Goal: Transaction & Acquisition: Purchase product/service

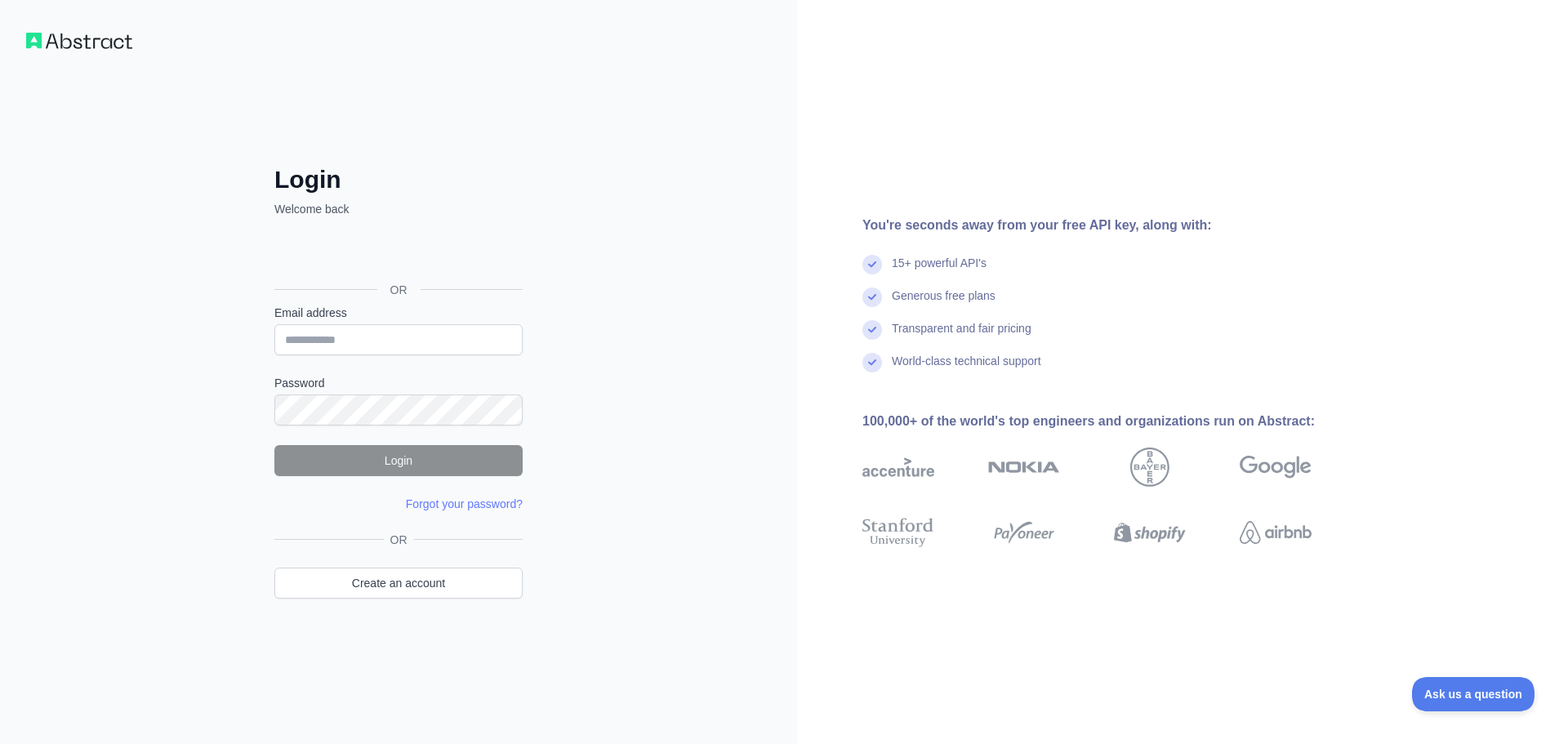
click at [576, 137] on div "Login Welcome back OR Email address Password Login Forgot your password? Please…" at bounding box center [398, 372] width 797 height 744
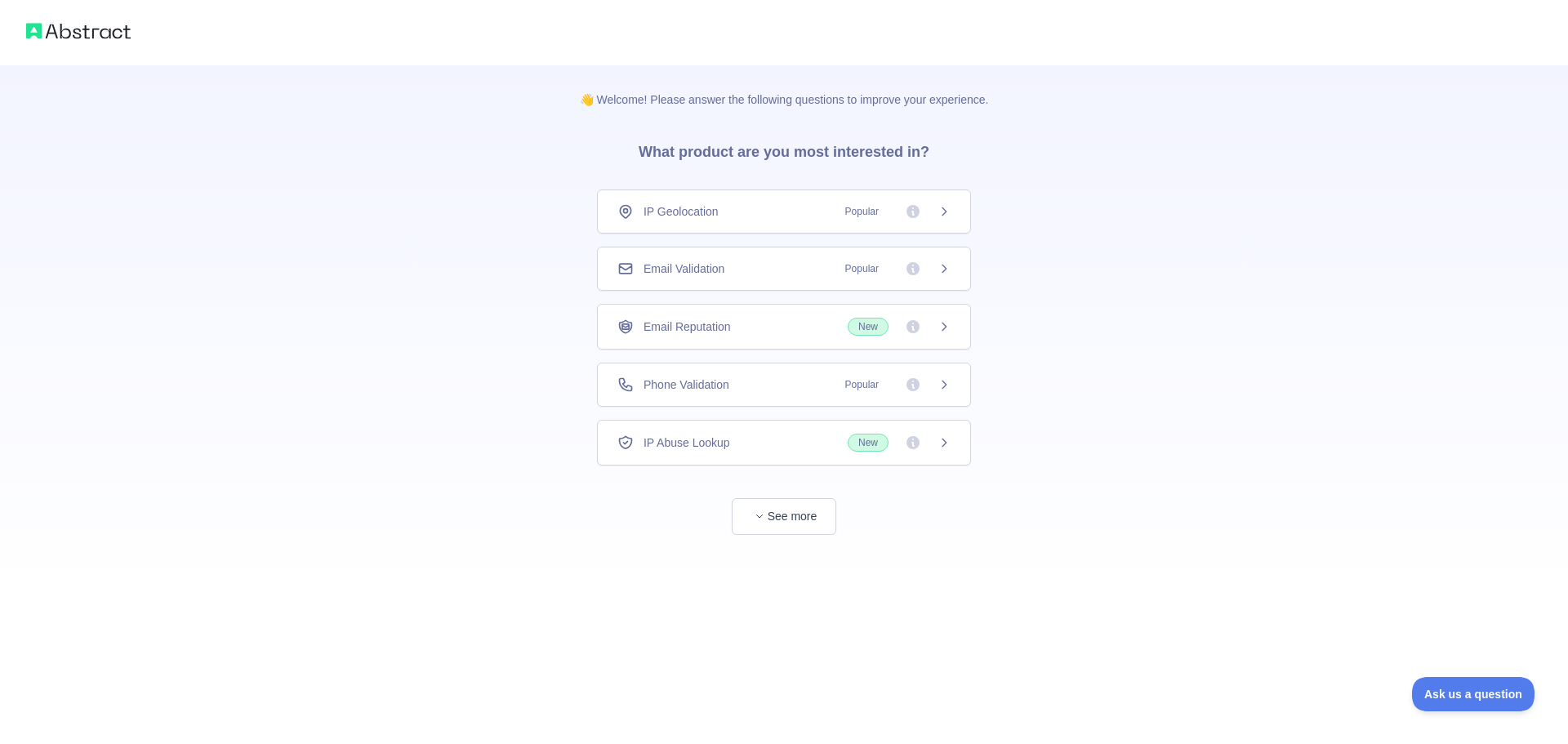
click at [939, 269] on icon at bounding box center [944, 268] width 13 height 13
click at [795, 380] on div "Phone Validation Popular" at bounding box center [783, 385] width 333 height 17
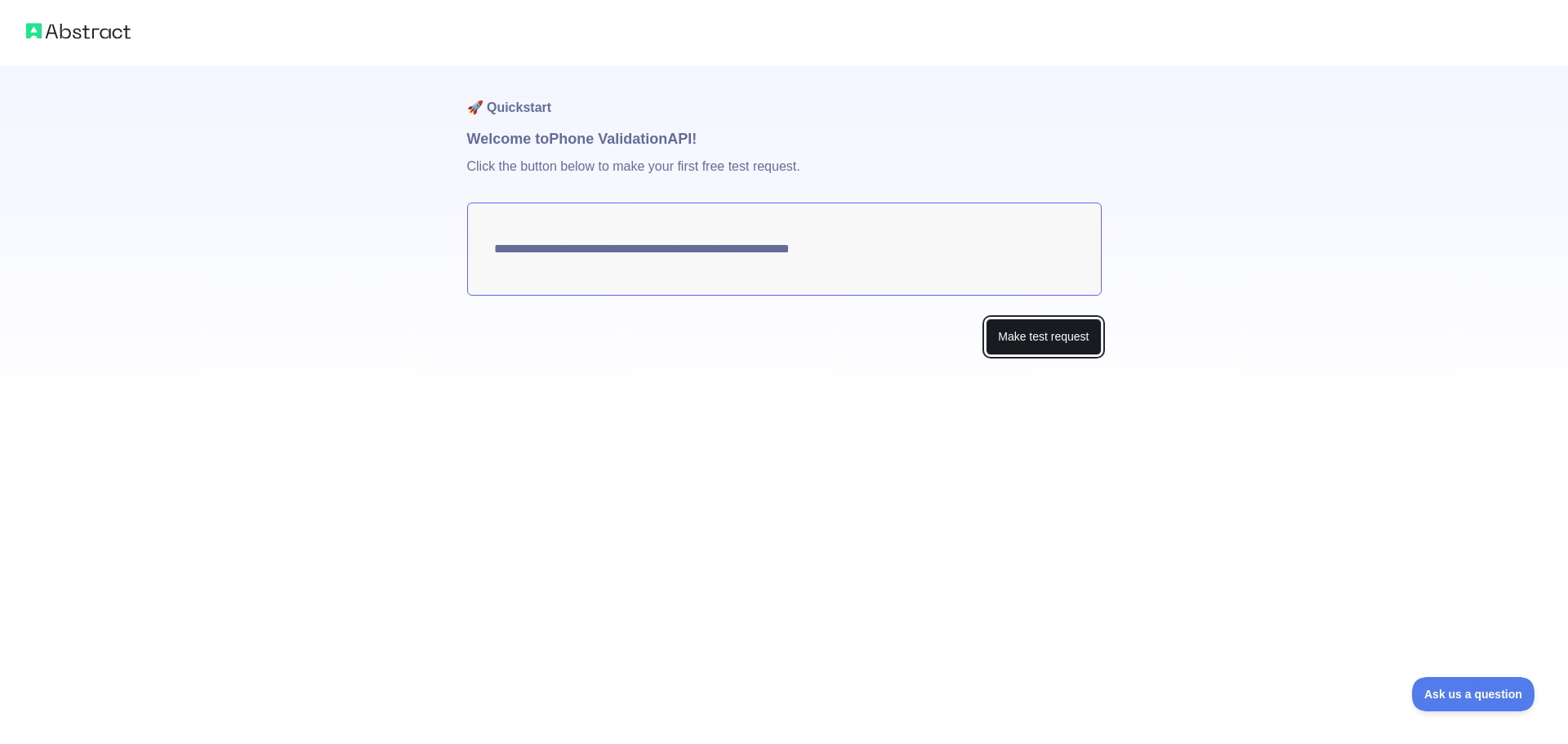
click at [1071, 342] on button "Make test request" at bounding box center [1042, 337] width 115 height 37
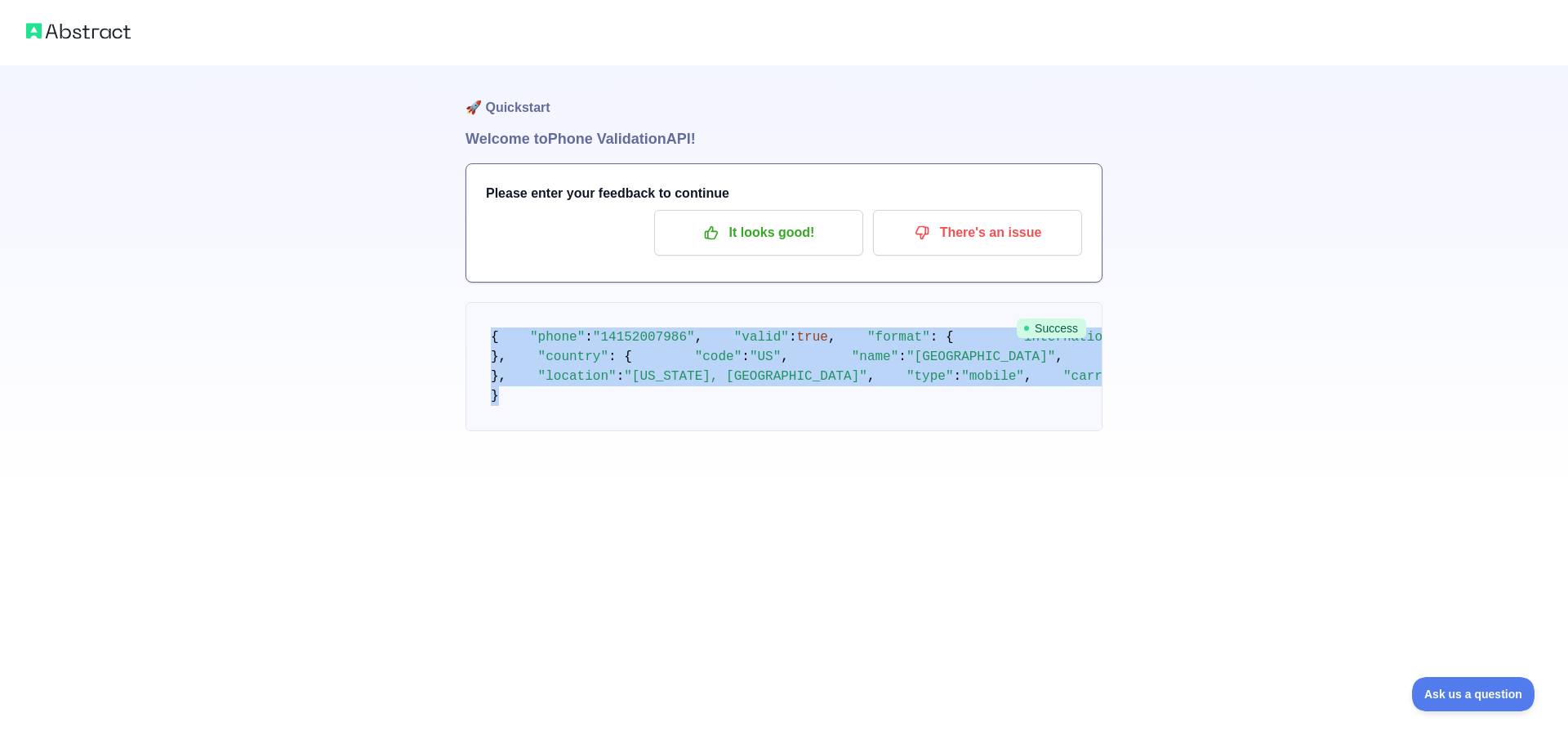
drag, startPoint x: 539, startPoint y: 632, endPoint x: 492, endPoint y: 326, distance: 309.6
click at [492, 326] on pre "{ "phone" : "14152007986" , "valid" : true , "format" : { "international" : "+1…" at bounding box center [784, 366] width 637 height 130
click at [535, 344] on span ""phone"" at bounding box center [557, 337] width 55 height 15
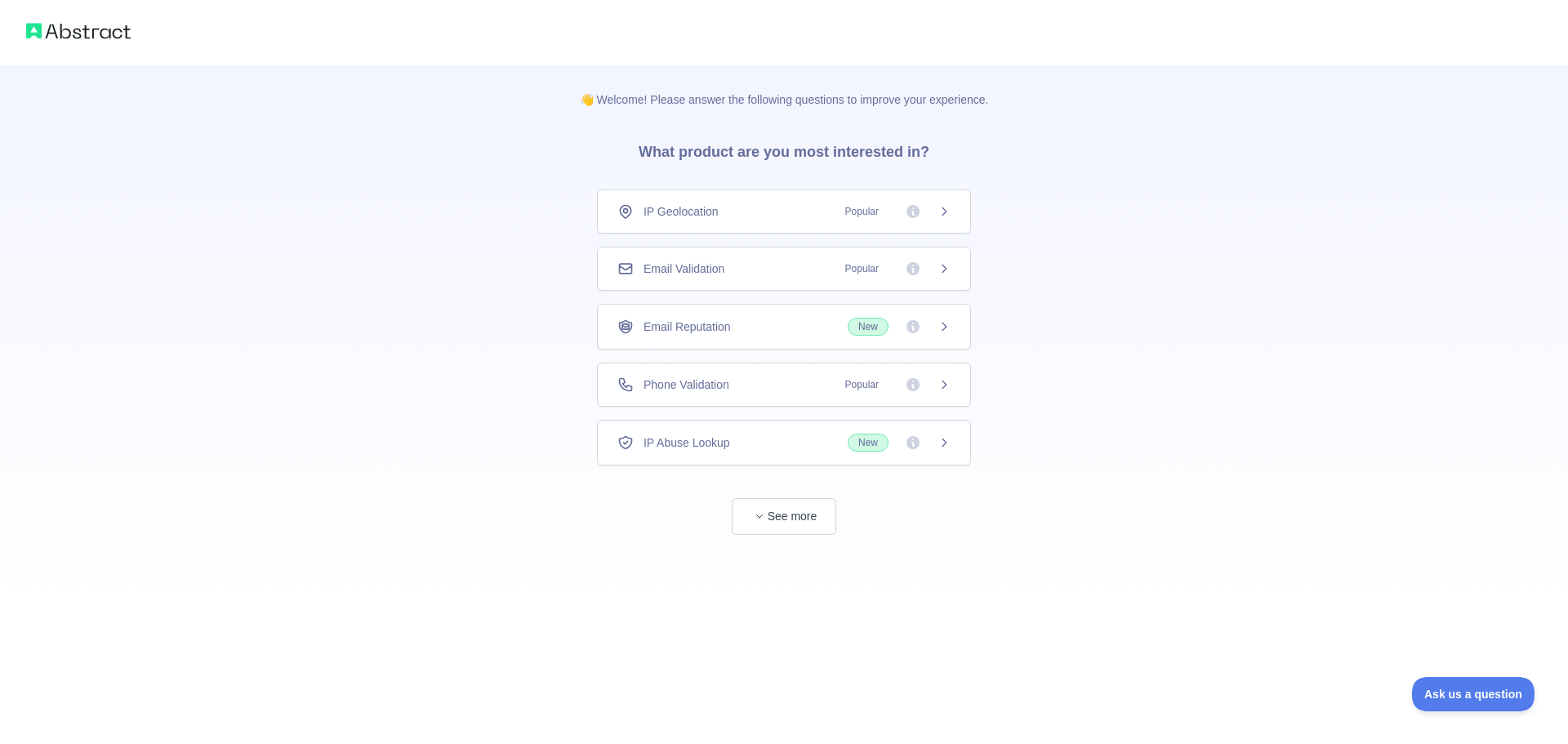
click at [751, 374] on div "Phone Validation Popular" at bounding box center [783, 385] width 374 height 44
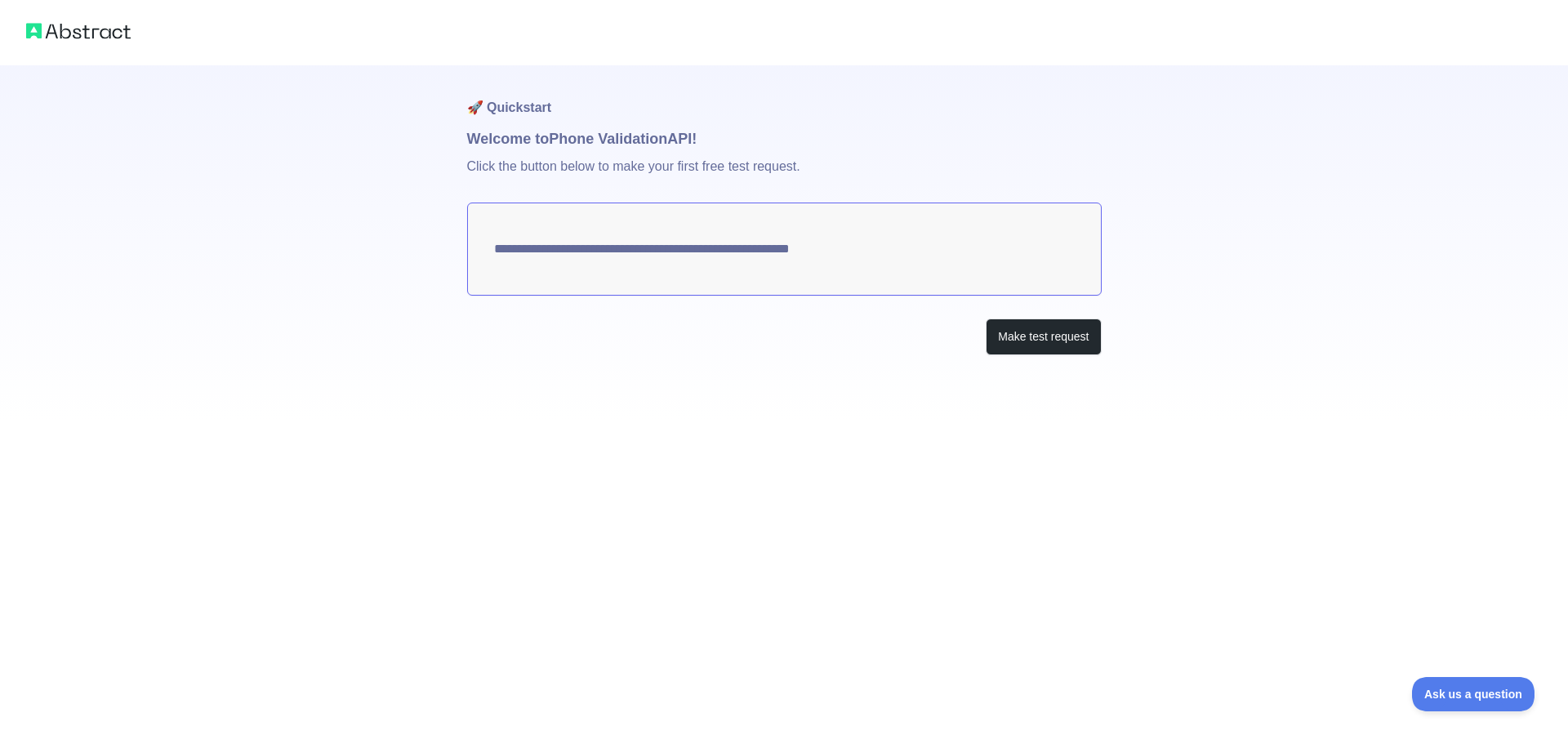
click at [788, 254] on textarea "**********" at bounding box center [784, 249] width 634 height 93
click at [796, 248] on textarea "**********" at bounding box center [784, 249] width 634 height 93
drag, startPoint x: 703, startPoint y: 209, endPoint x: 703, endPoint y: 175, distance: 34.0
click at [701, 208] on textarea "**********" at bounding box center [784, 249] width 634 height 93
click at [703, 163] on p "Click the button below to make your first free test request." at bounding box center [784, 176] width 634 height 52
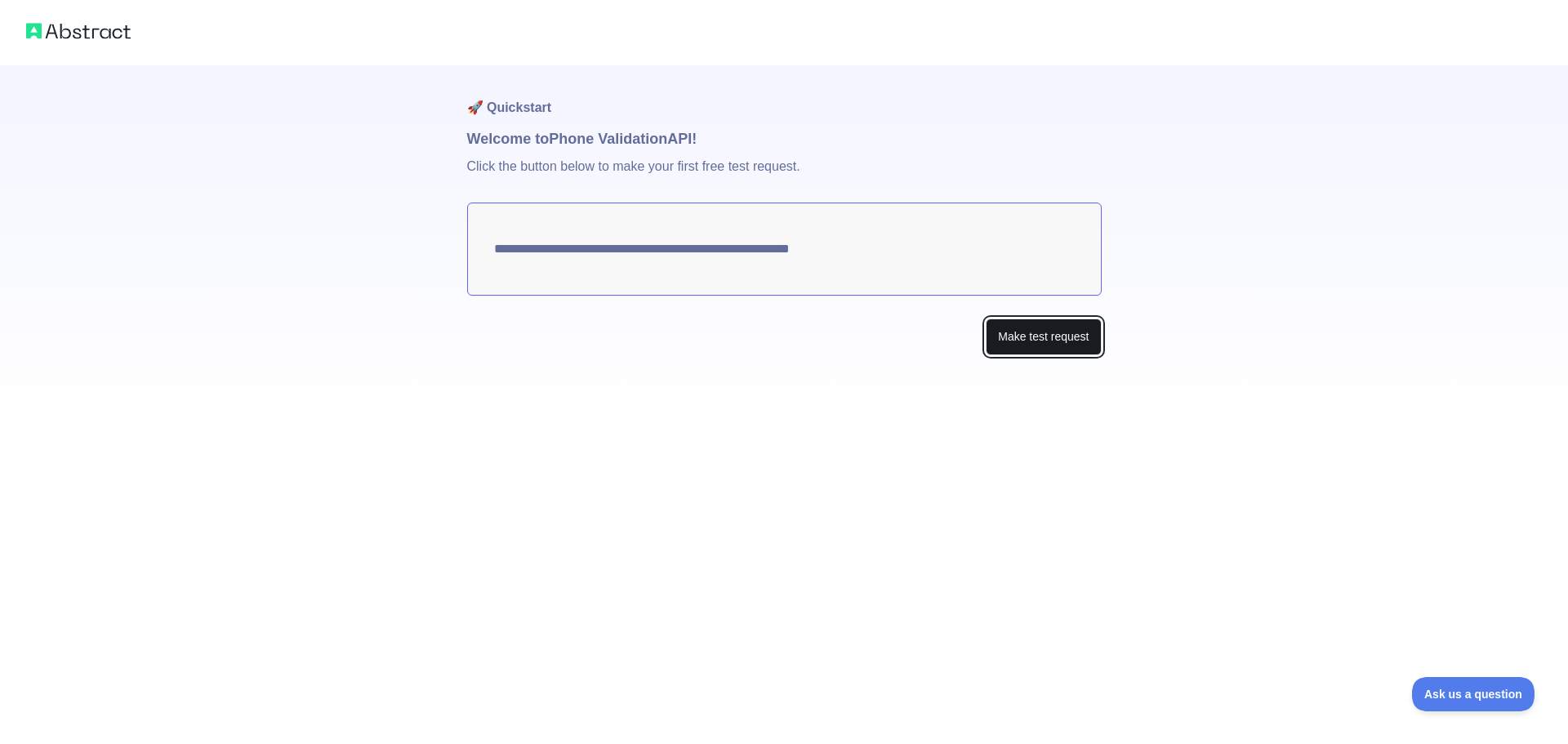
click at [1028, 352] on button "Make test request" at bounding box center [1042, 337] width 115 height 37
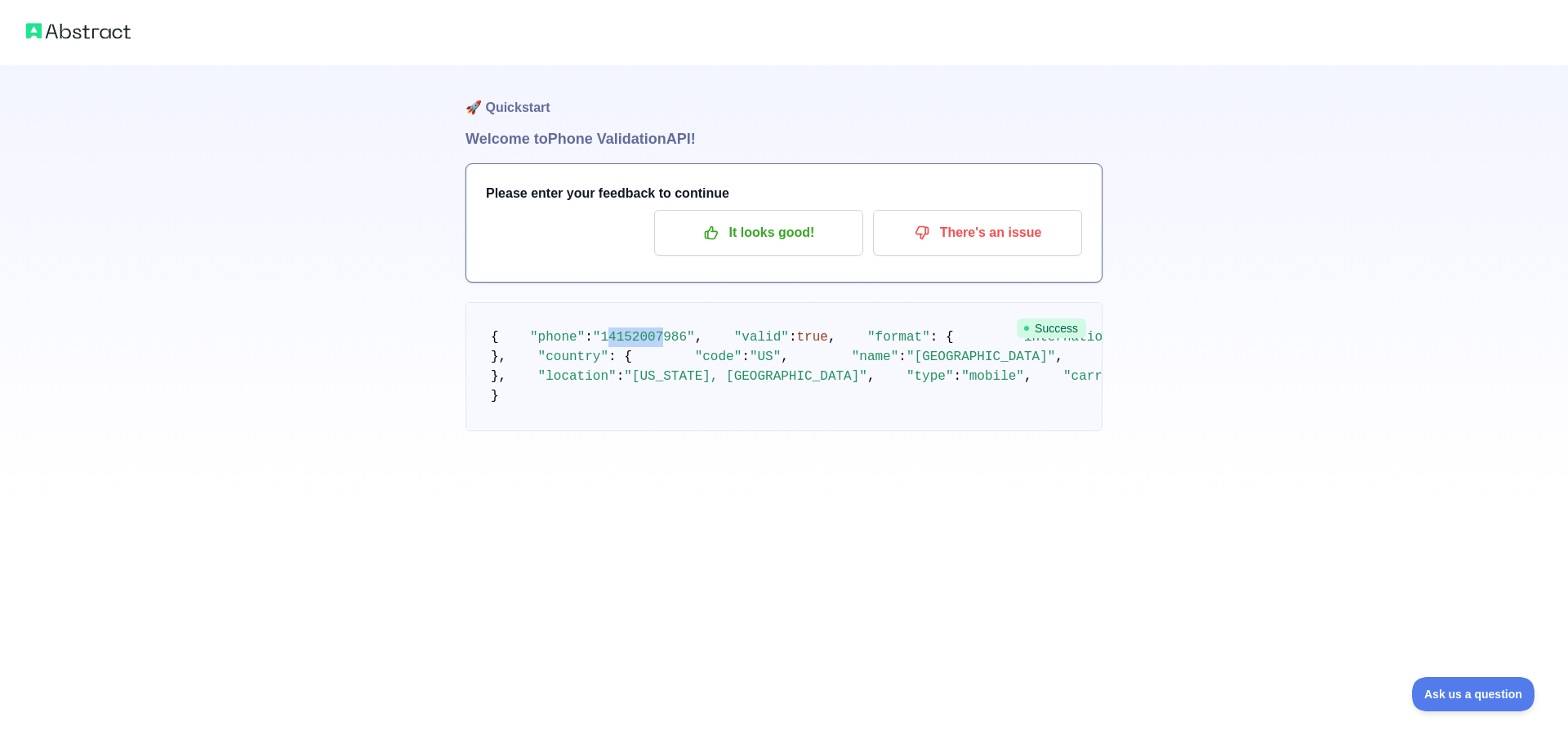
drag, startPoint x: 597, startPoint y: 355, endPoint x: 648, endPoint y: 361, distance: 51.4
click at [648, 344] on span ""14152007986"" at bounding box center [644, 337] width 102 height 15
click at [599, 344] on span ""14152007986"" at bounding box center [644, 337] width 102 height 15
click at [762, 432] on pre "{ "phone" : "14152007986" , "valid" : true , "format" : { "international" : "+1…" at bounding box center [784, 366] width 637 height 130
click at [1400, 344] on span ""(415) 200-7986"" at bounding box center [1462, 337] width 126 height 15
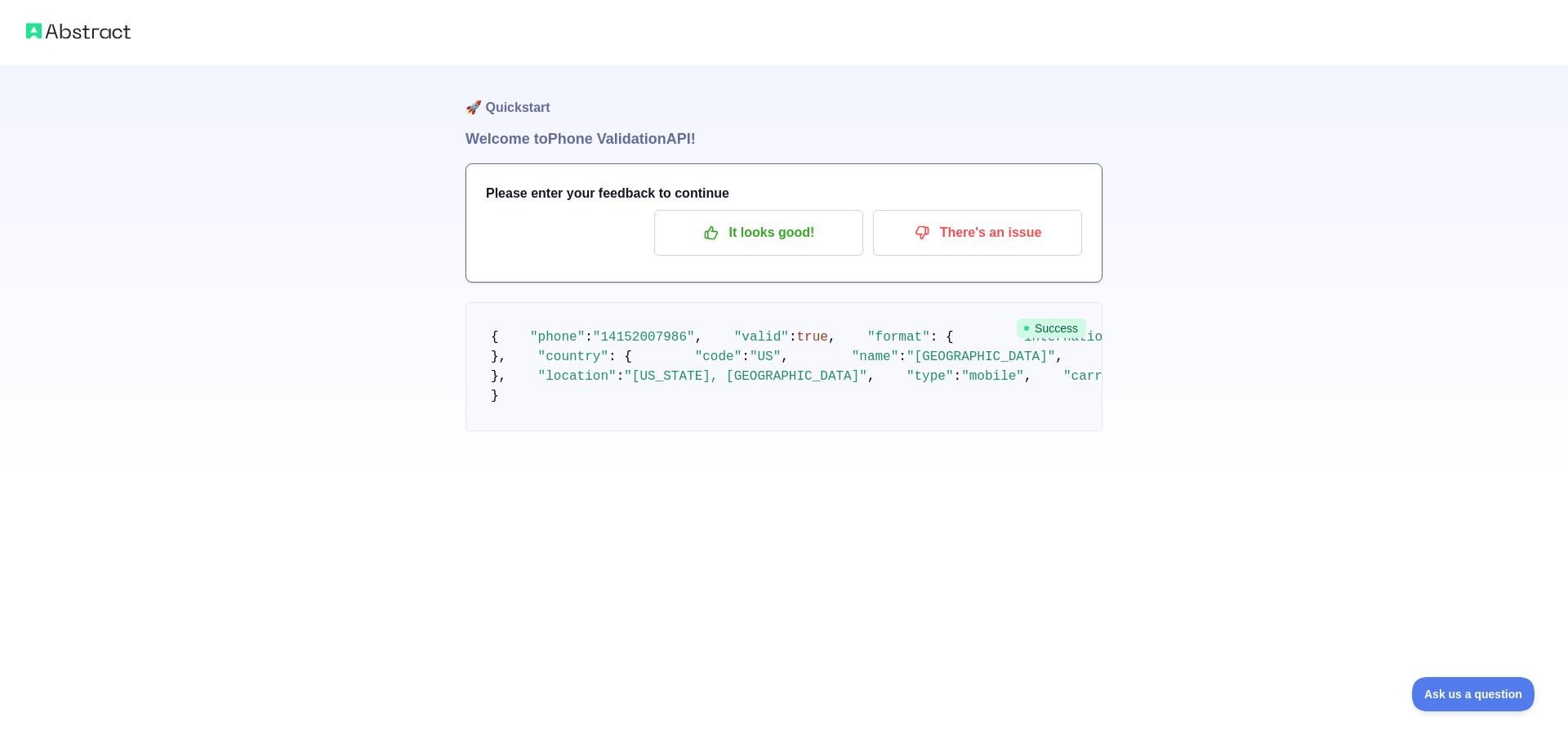
click at [1400, 344] on span ""(415) 200-7986"" at bounding box center [1462, 337] width 126 height 15
click at [689, 432] on pre "{ "phone" : "14152007986" , "valid" : true , "format" : { "international" : "+1…" at bounding box center [784, 366] width 637 height 130
click at [1400, 344] on span ""(415) 200-7986"" at bounding box center [1462, 337] width 126 height 15
click at [708, 432] on pre "{ "phone" : "14152007986" , "valid" : true , "format" : { "international" : "+1…" at bounding box center [784, 366] width 637 height 130
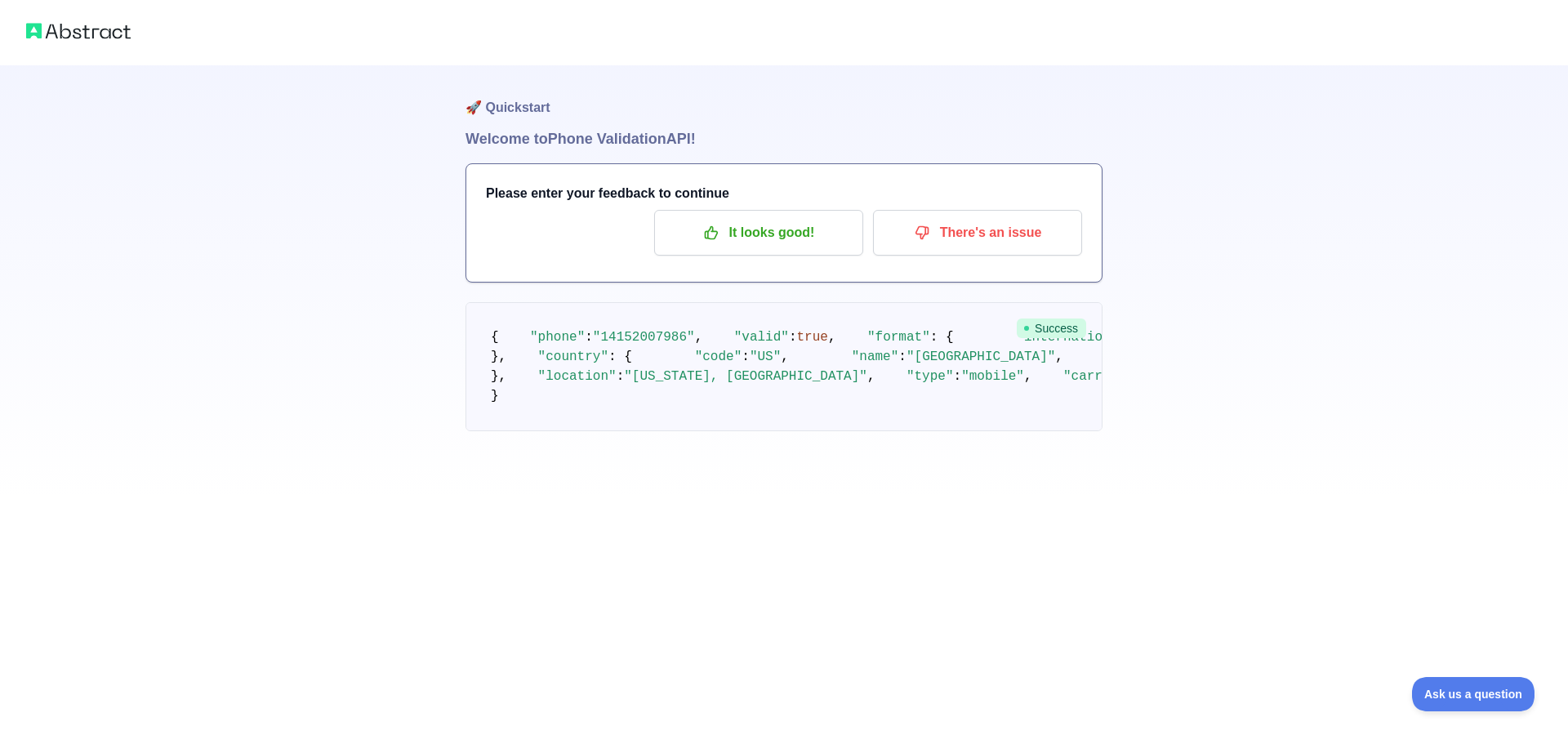
drag, startPoint x: 678, startPoint y: 415, endPoint x: 691, endPoint y: 416, distance: 13.0
click at [1141, 344] on span ""+14152007986"" at bounding box center [1204, 337] width 126 height 15
drag, startPoint x: 693, startPoint y: 413, endPoint x: 764, endPoint y: 414, distance: 71.0
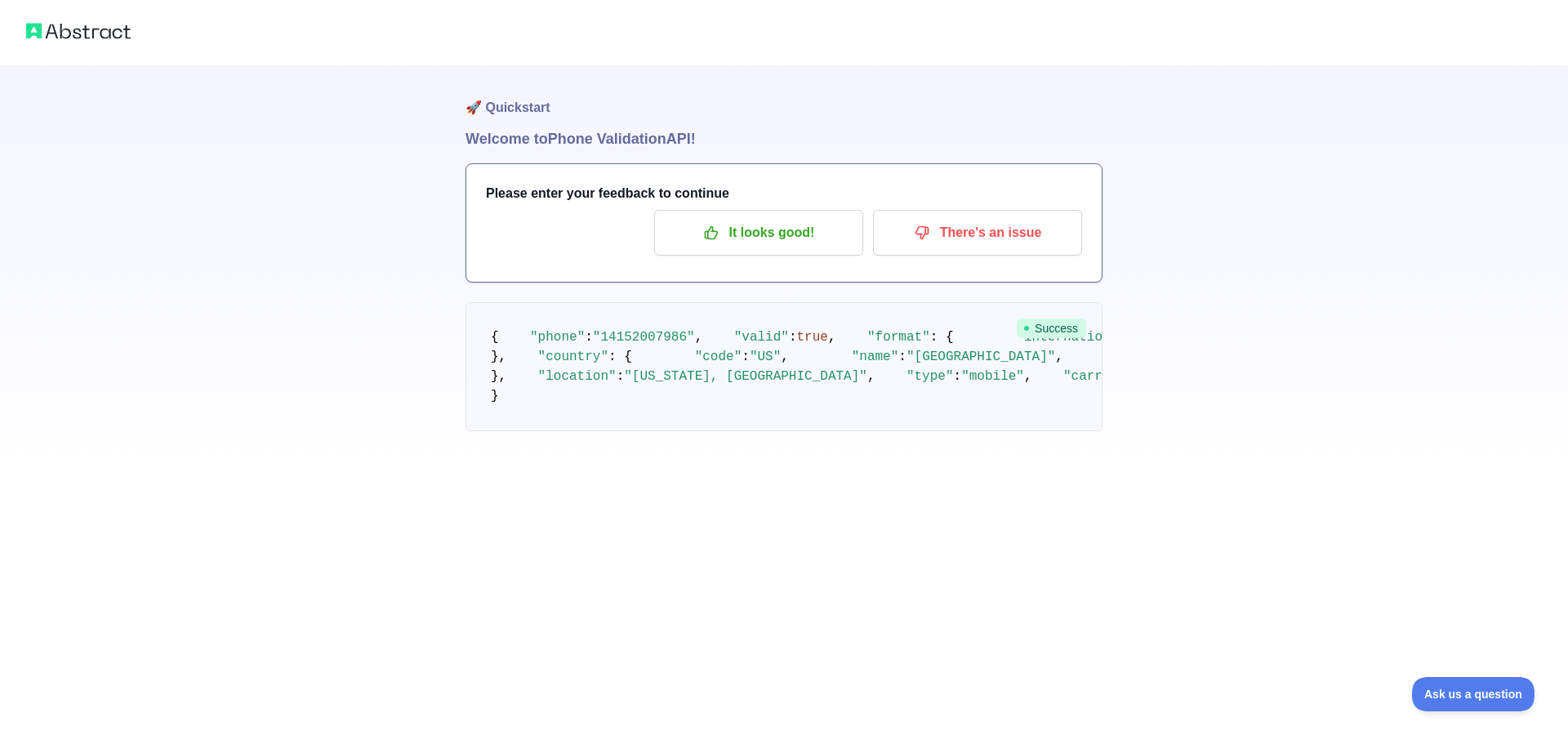
click at [1141, 344] on span ""+14152007986"" at bounding box center [1204, 337] width 126 height 15
click at [1400, 344] on span ""(415) 200-7986"" at bounding box center [1462, 337] width 126 height 15
drag, startPoint x: 662, startPoint y: 436, endPoint x: 720, endPoint y: 431, distance: 58.2
click at [1400, 344] on span ""(415) 200-7986"" at bounding box center [1462, 337] width 126 height 15
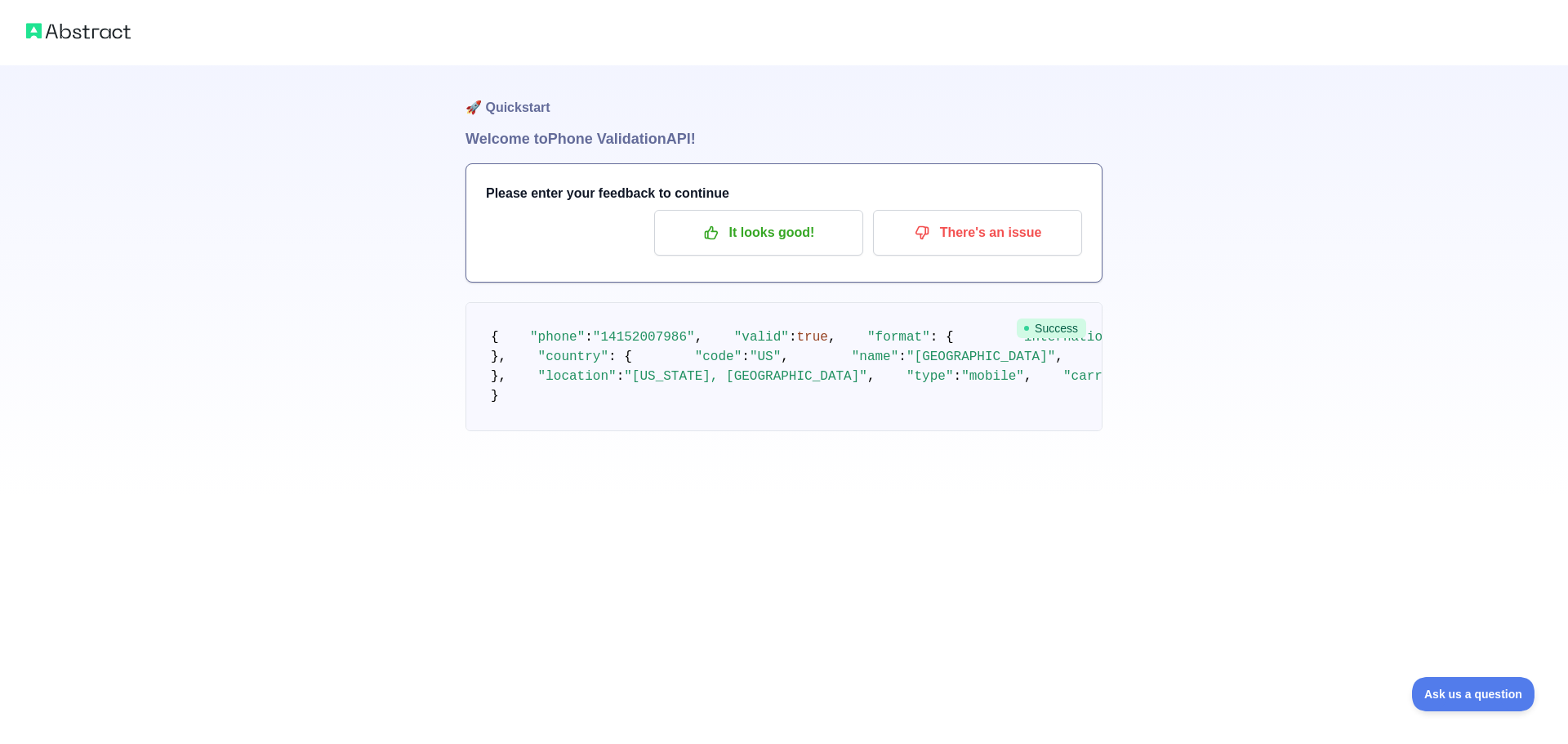
click at [894, 432] on pre "{ "phone" : "14152007986" , "valid" : true , "format" : { "international" : "+1…" at bounding box center [784, 366] width 637 height 130
click at [749, 365] on span ""US"" at bounding box center [765, 357] width 31 height 15
drag, startPoint x: 628, startPoint y: 529, endPoint x: 644, endPoint y: 534, distance: 16.8
click at [1196, 365] on span ""+1"" at bounding box center [1212, 357] width 31 height 15
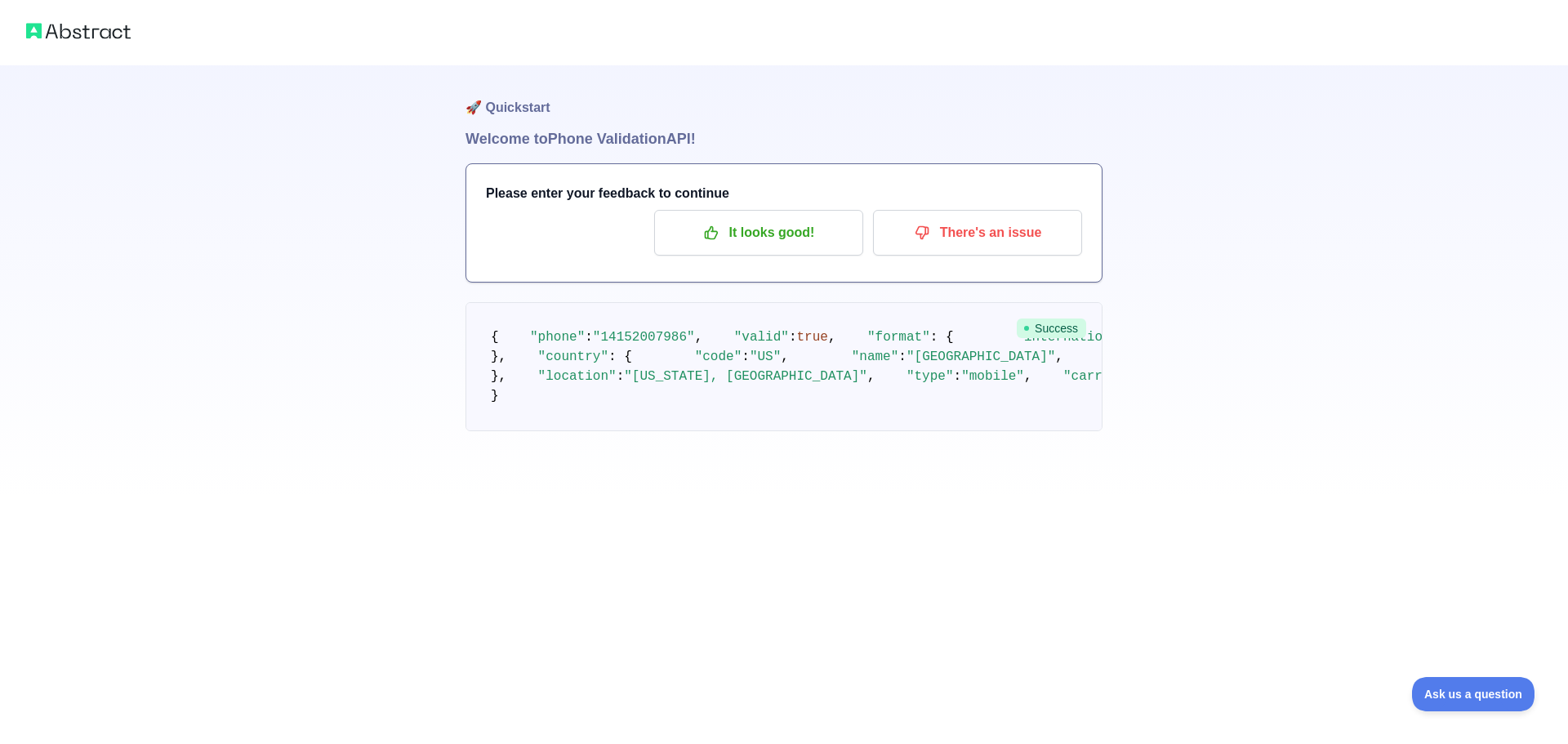
click at [1196, 365] on span ""+1"" at bounding box center [1212, 357] width 31 height 15
drag, startPoint x: 613, startPoint y: 571, endPoint x: 795, endPoint y: 574, distance: 182.0
click at [795, 384] on span ""California, San Francisco"" at bounding box center [745, 377] width 243 height 15
click at [961, 384] on span ""mobile"" at bounding box center [992, 377] width 62 height 15
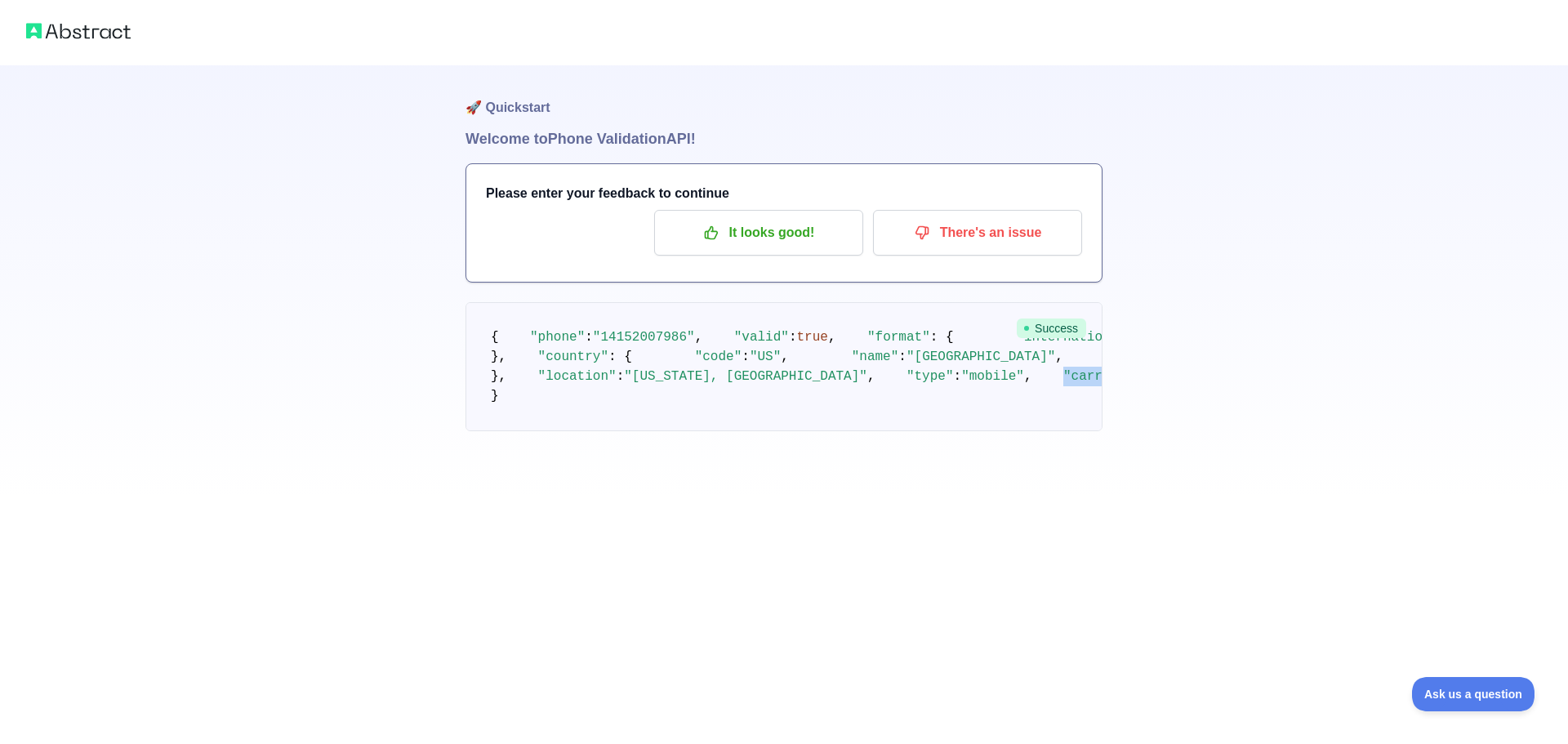
drag, startPoint x: 735, startPoint y: 617, endPoint x: 518, endPoint y: 612, distance: 217.1
click at [518, 432] on pre "{ "phone" : "14152007986" , "valid" : true , "format" : { "international" : "+1…" at bounding box center [784, 366] width 637 height 130
click at [1063, 384] on span ""carrier"" at bounding box center [1098, 377] width 70 height 15
drag, startPoint x: 533, startPoint y: 457, endPoint x: 516, endPoint y: 391, distance: 68.2
click at [516, 391] on code "{ "phone" : "14152007986" , "valid" : true , "format" : { "international" : "+1…" at bounding box center [1008, 366] width 1036 height 73
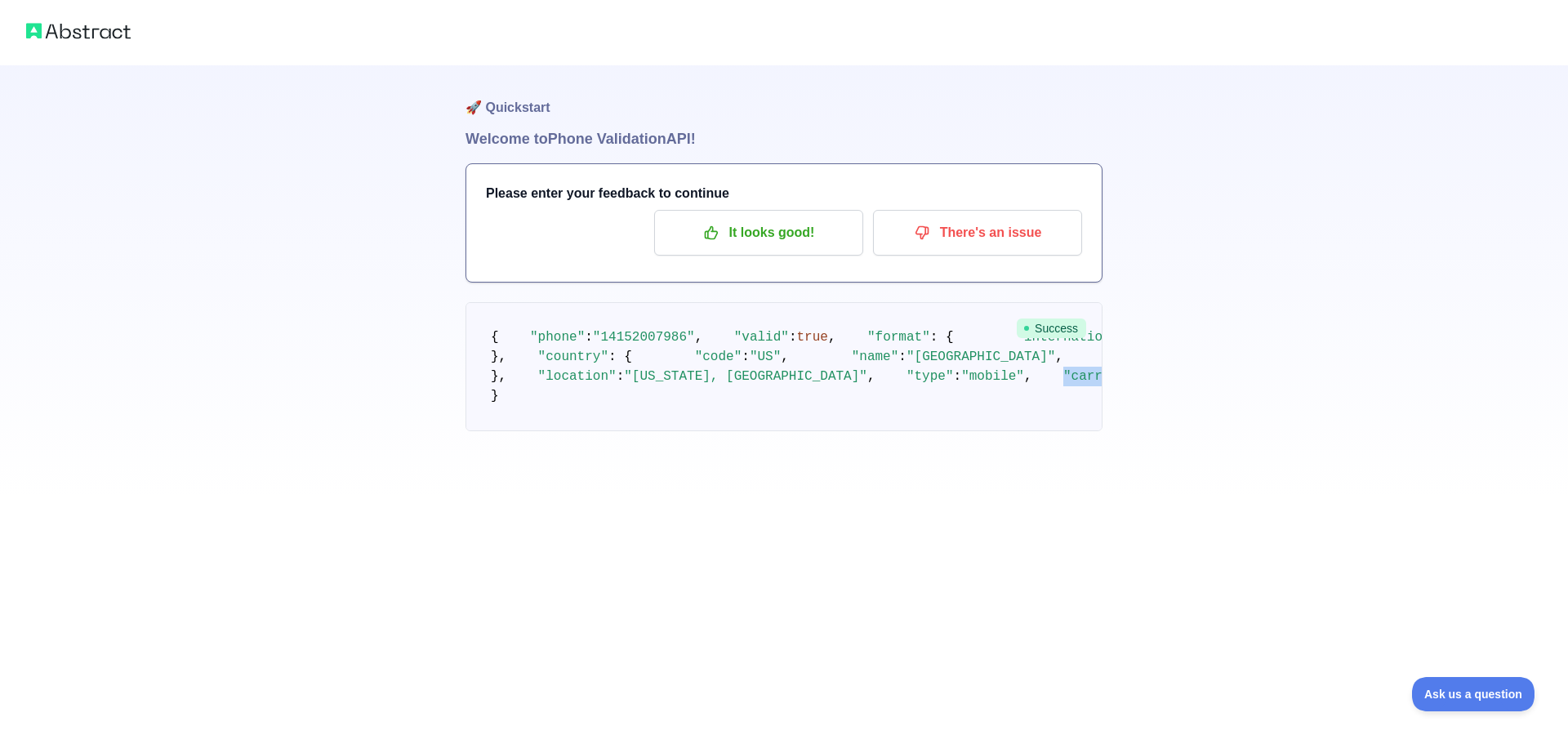
drag, startPoint x: 541, startPoint y: 552, endPoint x: 518, endPoint y: 470, distance: 85.2
click at [518, 432] on pre "{ "phone" : "14152007986" , "valid" : true , "format" : { "international" : "+1…" at bounding box center [784, 366] width 637 height 130
click at [674, 432] on pre "{ "phone" : "14152007986" , "valid" : true , "format" : { "international" : "+1…" at bounding box center [784, 366] width 637 height 130
click at [748, 238] on p "It looks good!" at bounding box center [758, 232] width 185 height 28
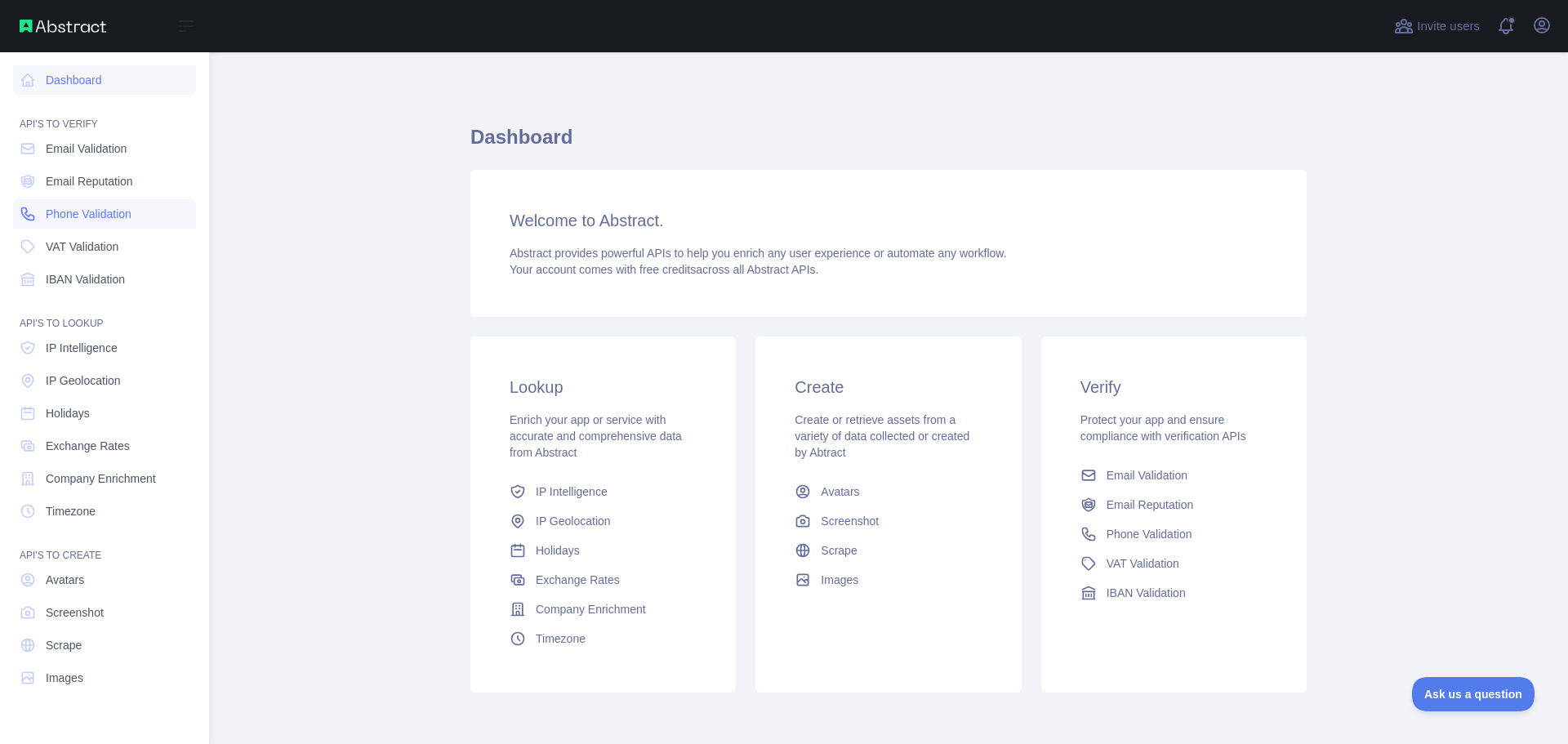
click at [105, 218] on span "Phone Validation" at bounding box center [88, 214] width 85 height 17
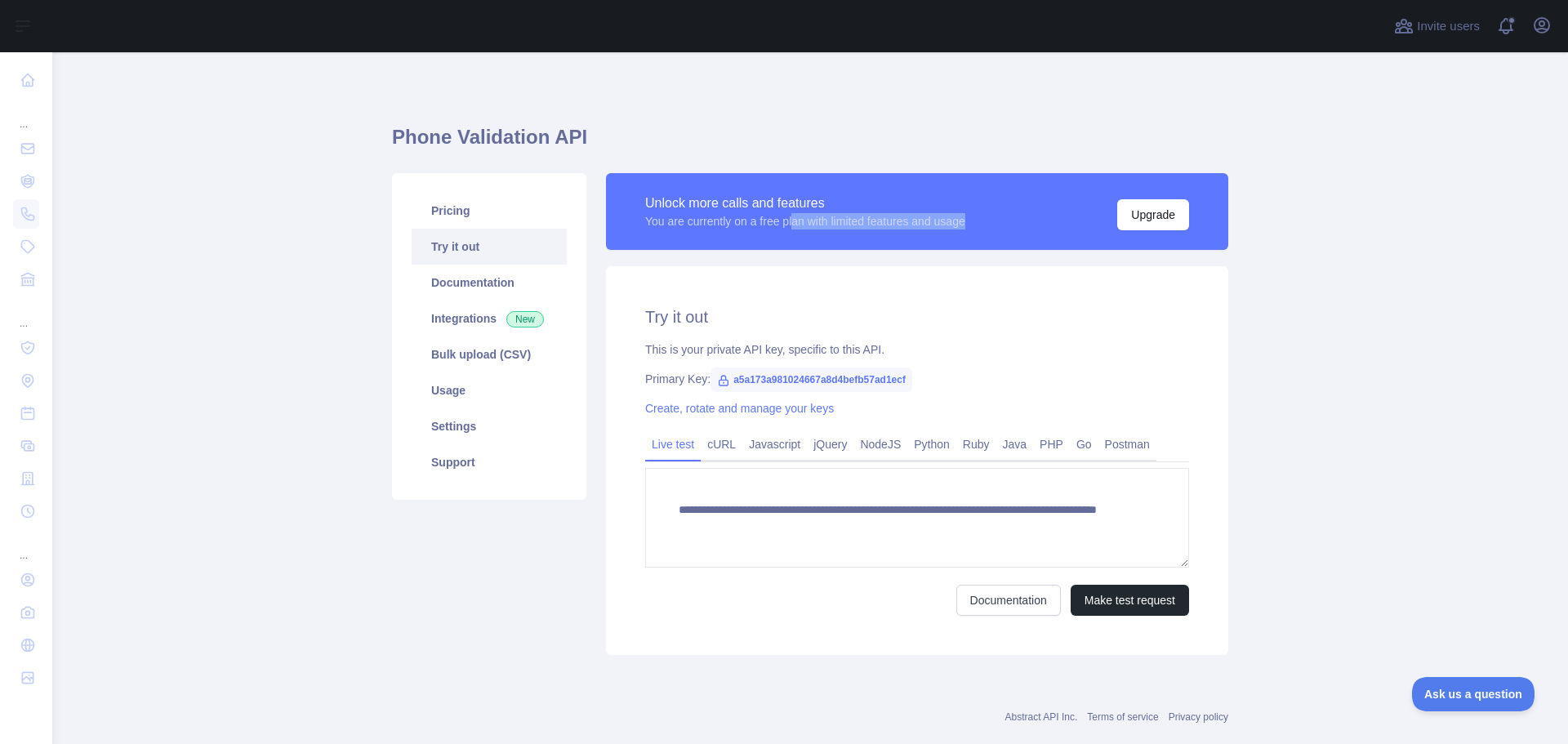
drag, startPoint x: 790, startPoint y: 222, endPoint x: 986, endPoint y: 226, distance: 196.0
click at [986, 226] on div "Unlock more calls and features You are currently on a free plan with limited fe…" at bounding box center [917, 211] width 543 height 38
drag, startPoint x: 969, startPoint y: 230, endPoint x: 623, endPoint y: 186, distance: 348.8
click at [623, 186] on div "Unlock more calls and features You are currently on a free plan with limited fe…" at bounding box center [917, 212] width 622 height 77
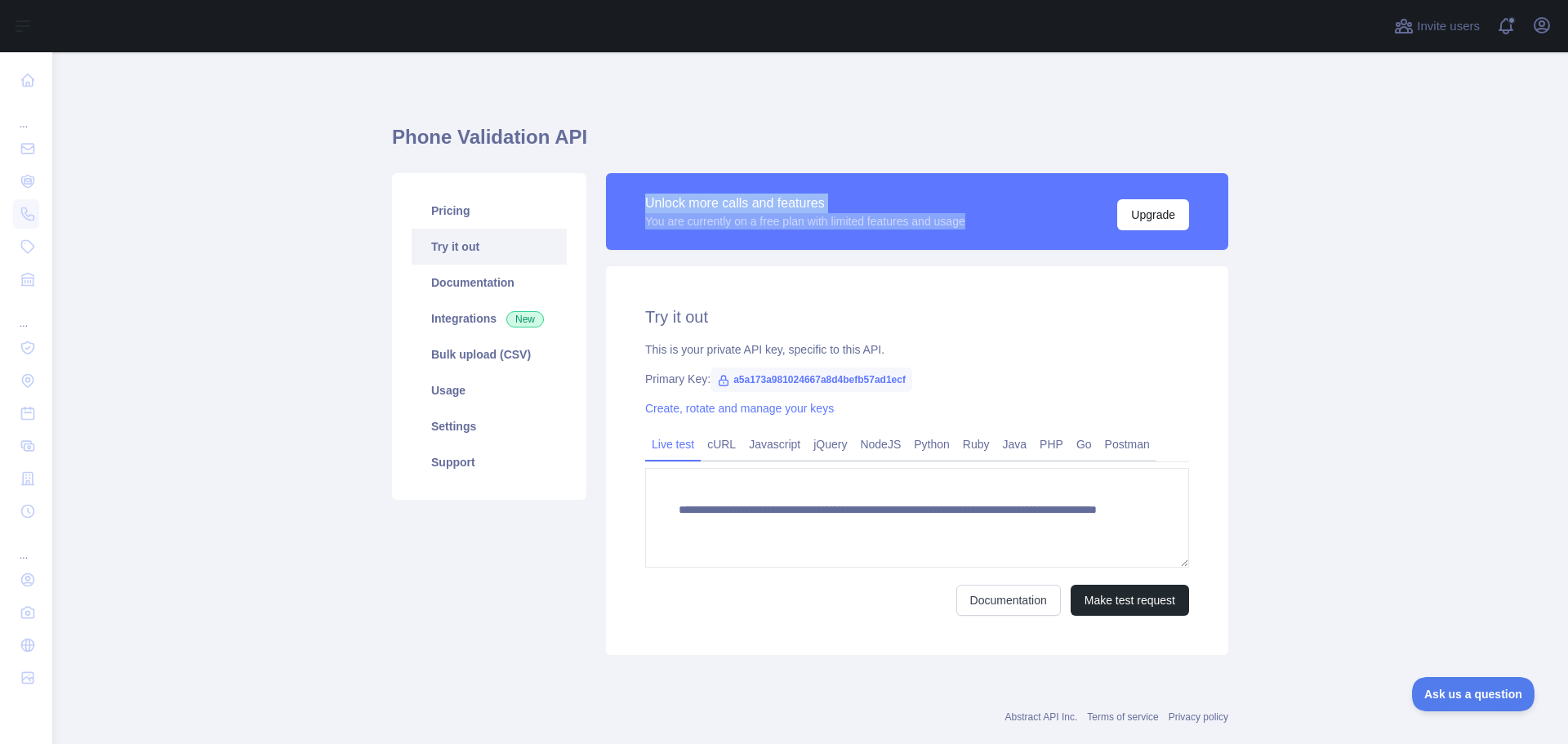
click at [645, 206] on div "Unlock more calls and features" at bounding box center [805, 203] width 320 height 19
click at [832, 444] on link "jQuery" at bounding box center [830, 445] width 47 height 26
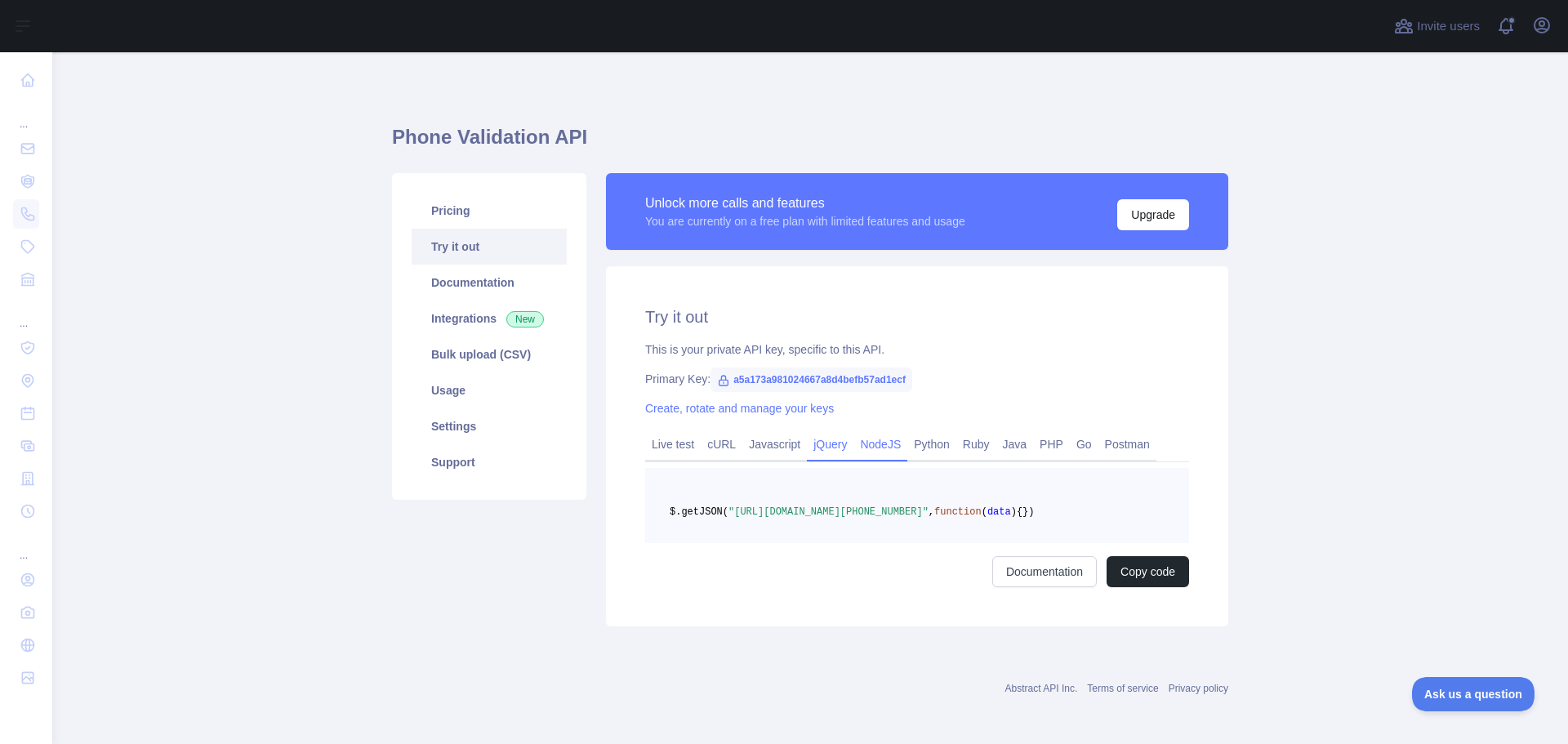
click at [865, 446] on link "NodeJS" at bounding box center [879, 445] width 54 height 26
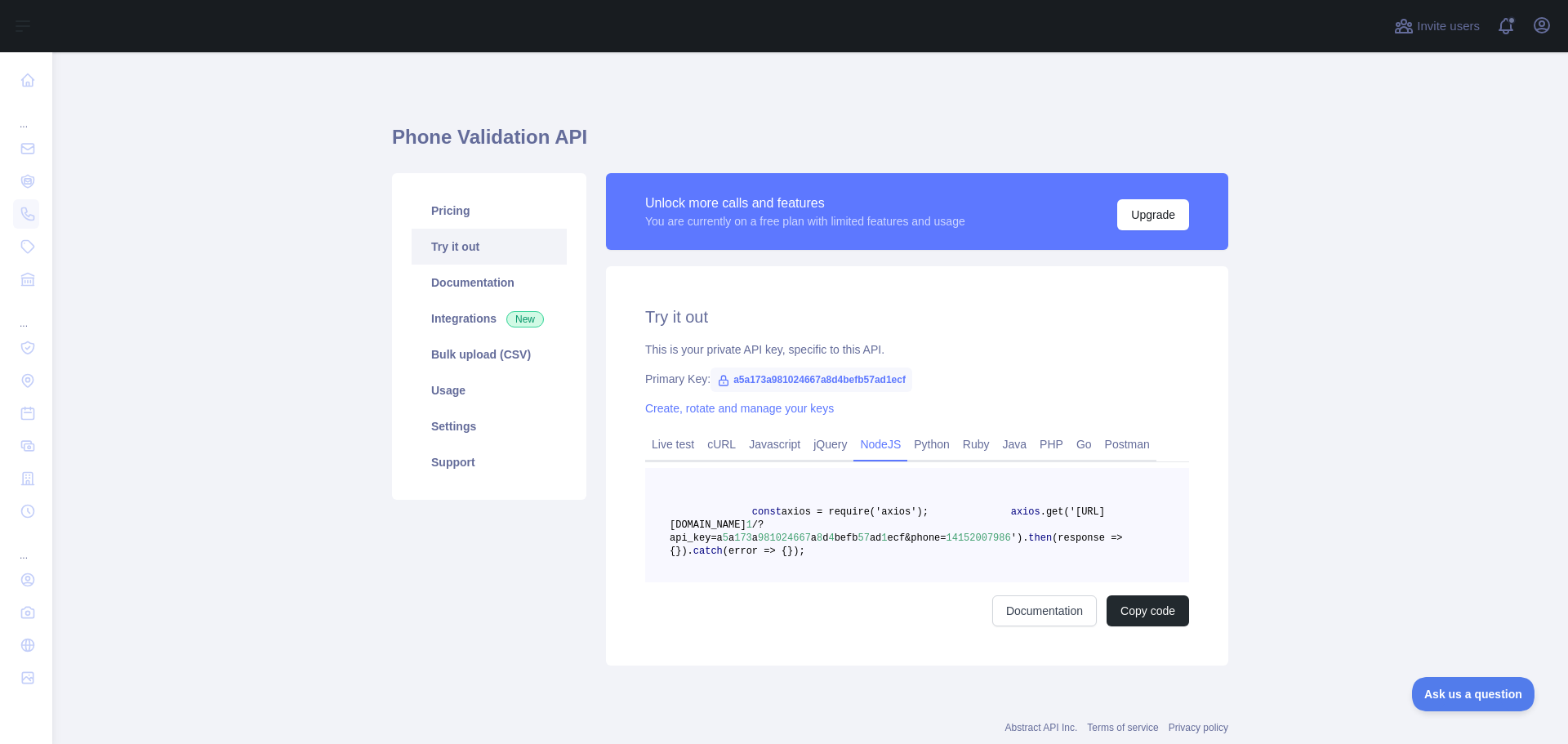
drag, startPoint x: 781, startPoint y: 591, endPoint x: 769, endPoint y: 586, distance: 13.0
click at [769, 582] on pre "const axios = require('axios'); axios .get('https://phonevalidation.abstractapi…" at bounding box center [917, 525] width 543 height 115
click at [787, 558] on span "});" at bounding box center [796, 551] width 18 height 11
click at [922, 443] on link "Python" at bounding box center [931, 445] width 49 height 26
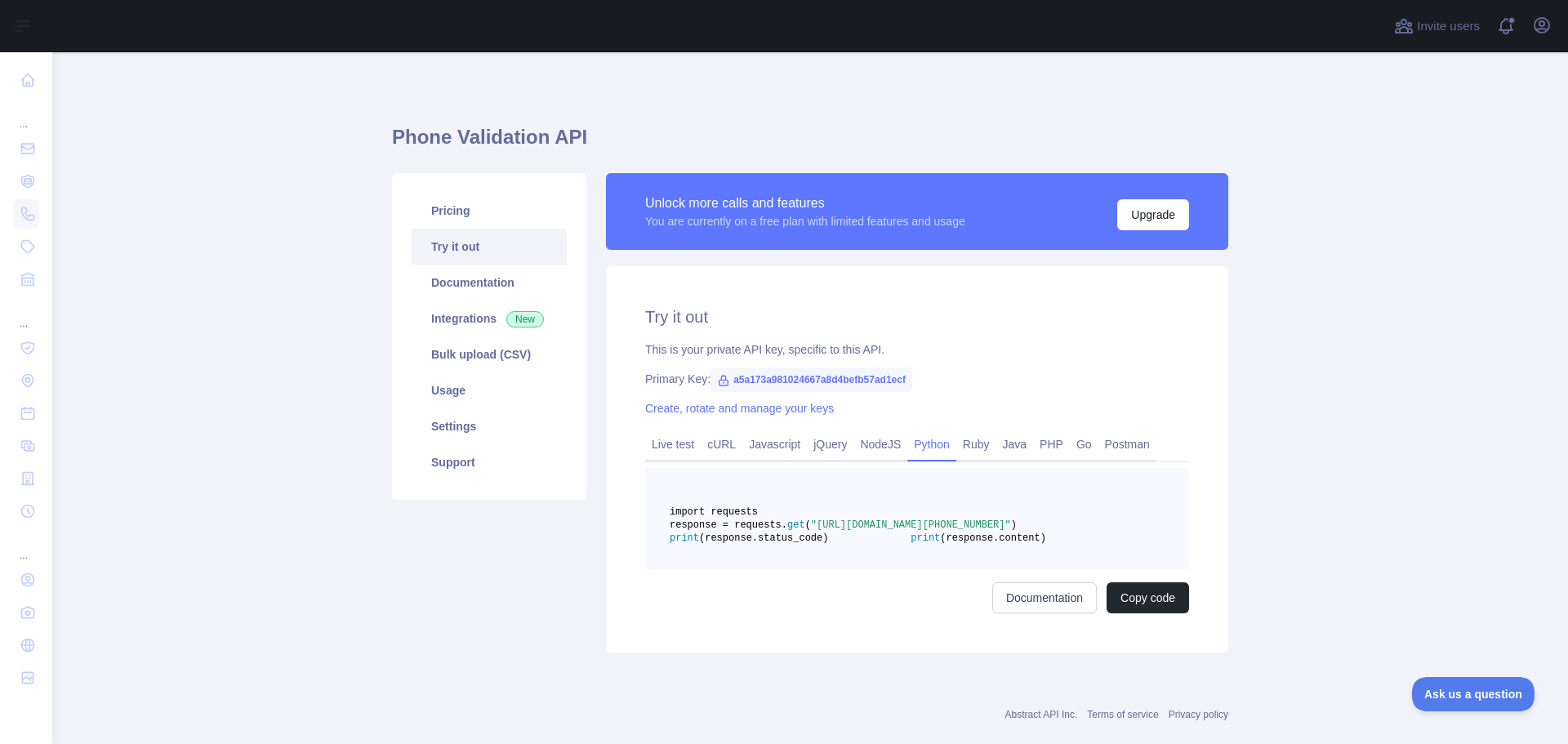
click at [627, 445] on div "Try it out This is your private API key, specific to this API. Primary Key: a5a…" at bounding box center [917, 459] width 622 height 387
click at [648, 450] on link "Live test" at bounding box center [673, 445] width 55 height 26
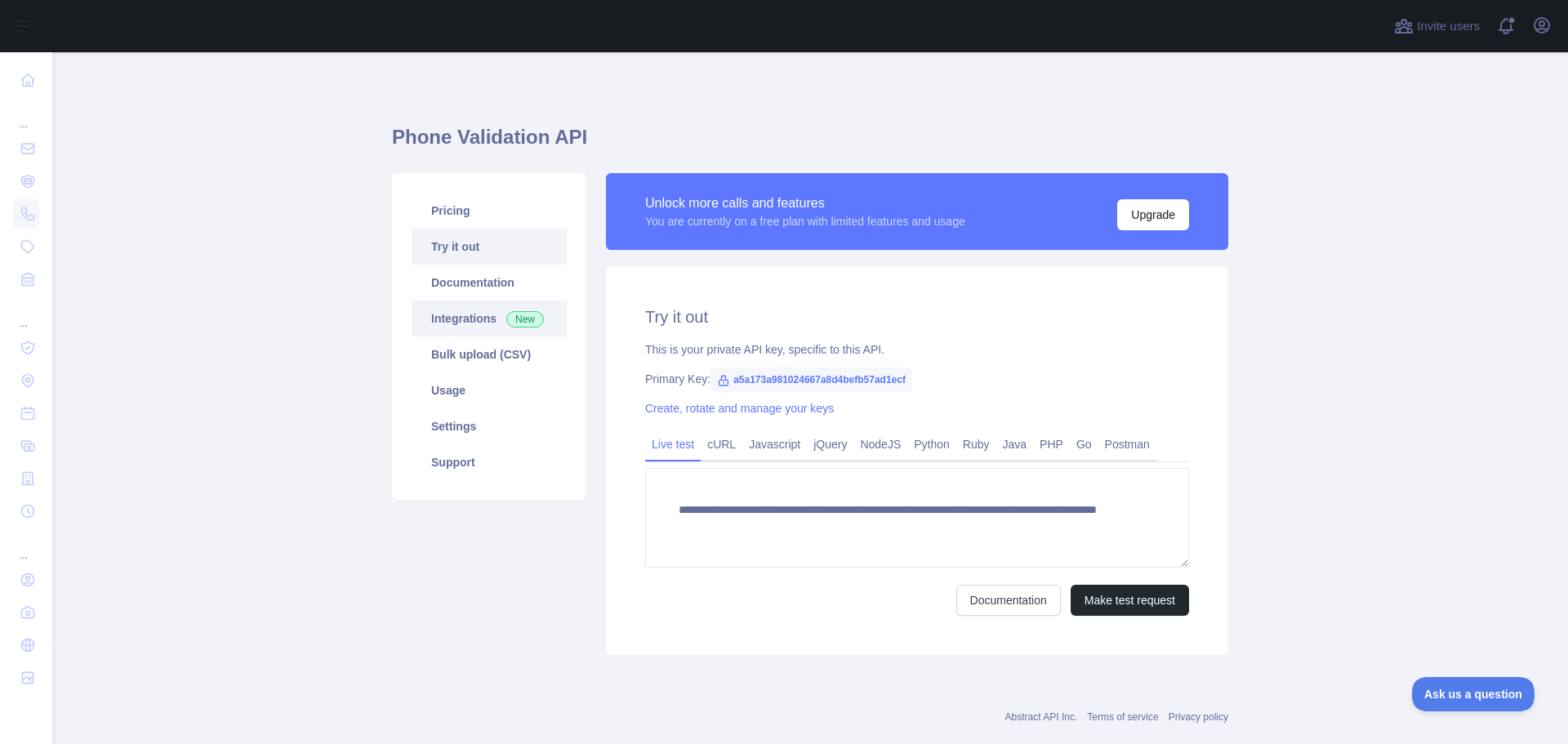
click at [492, 323] on link "Integrations New" at bounding box center [488, 318] width 155 height 36
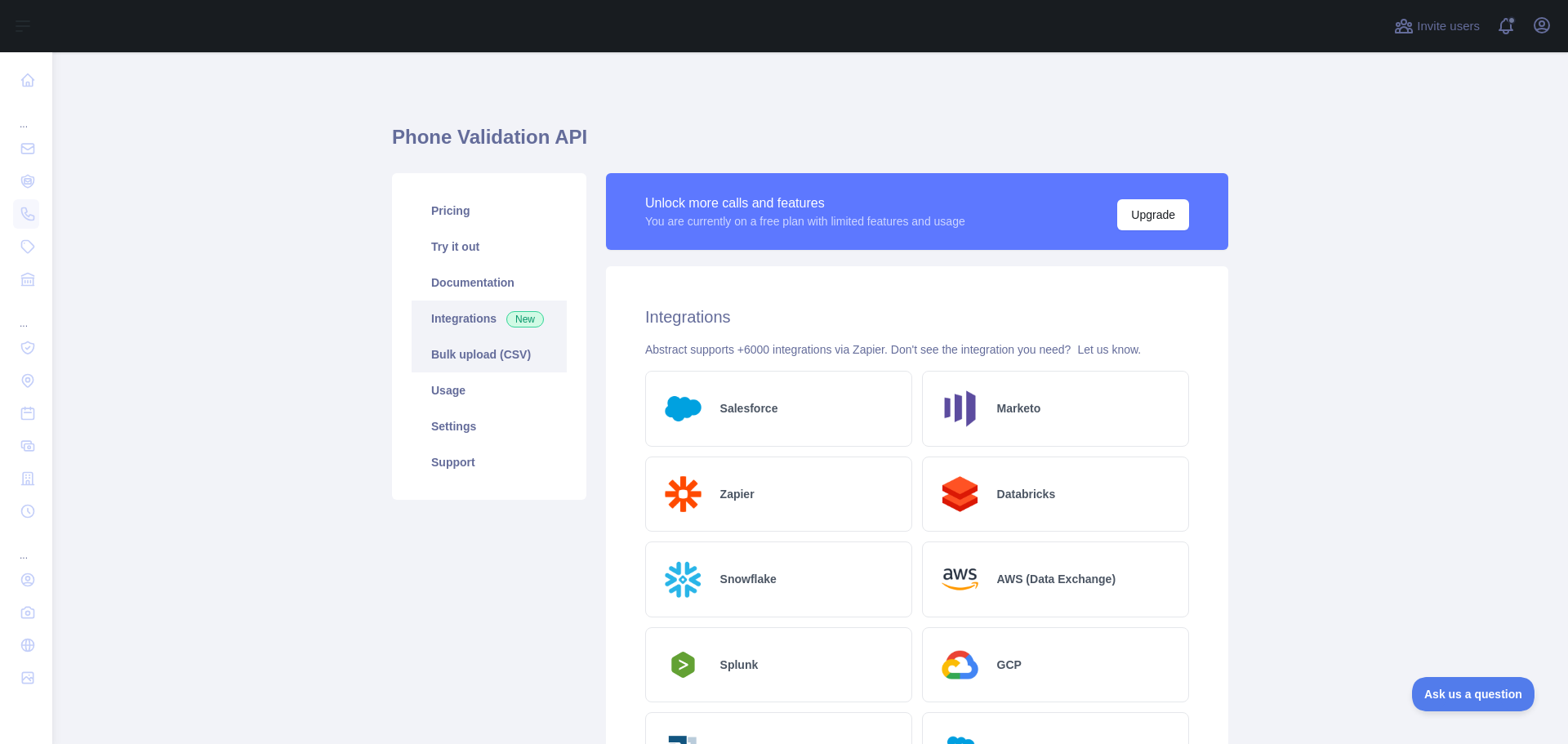
click at [515, 357] on link "Bulk upload (CSV)" at bounding box center [488, 354] width 155 height 36
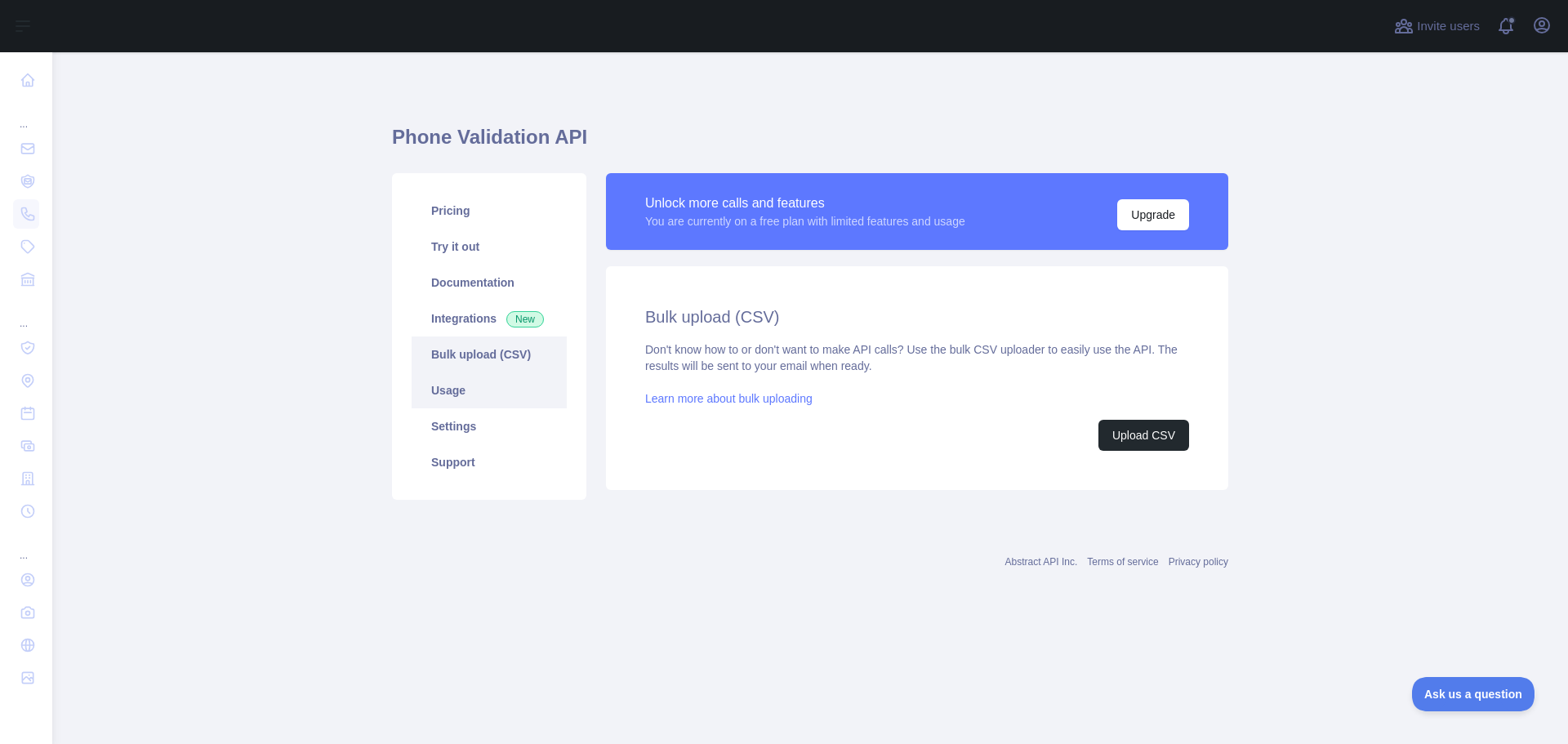
click at [490, 394] on link "Usage" at bounding box center [488, 390] width 155 height 36
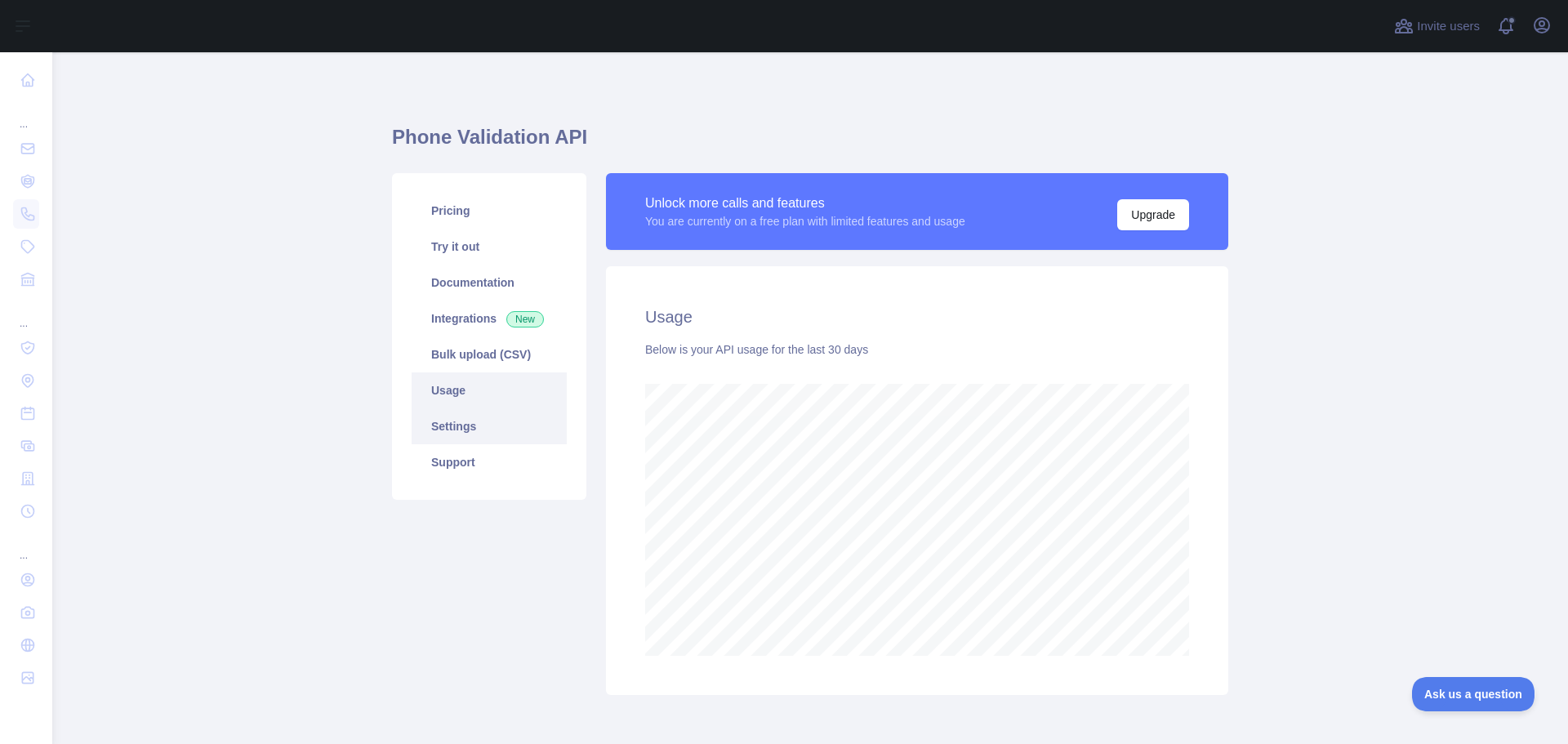
scroll to position [692, 1503]
click at [479, 415] on link "Settings" at bounding box center [488, 426] width 155 height 36
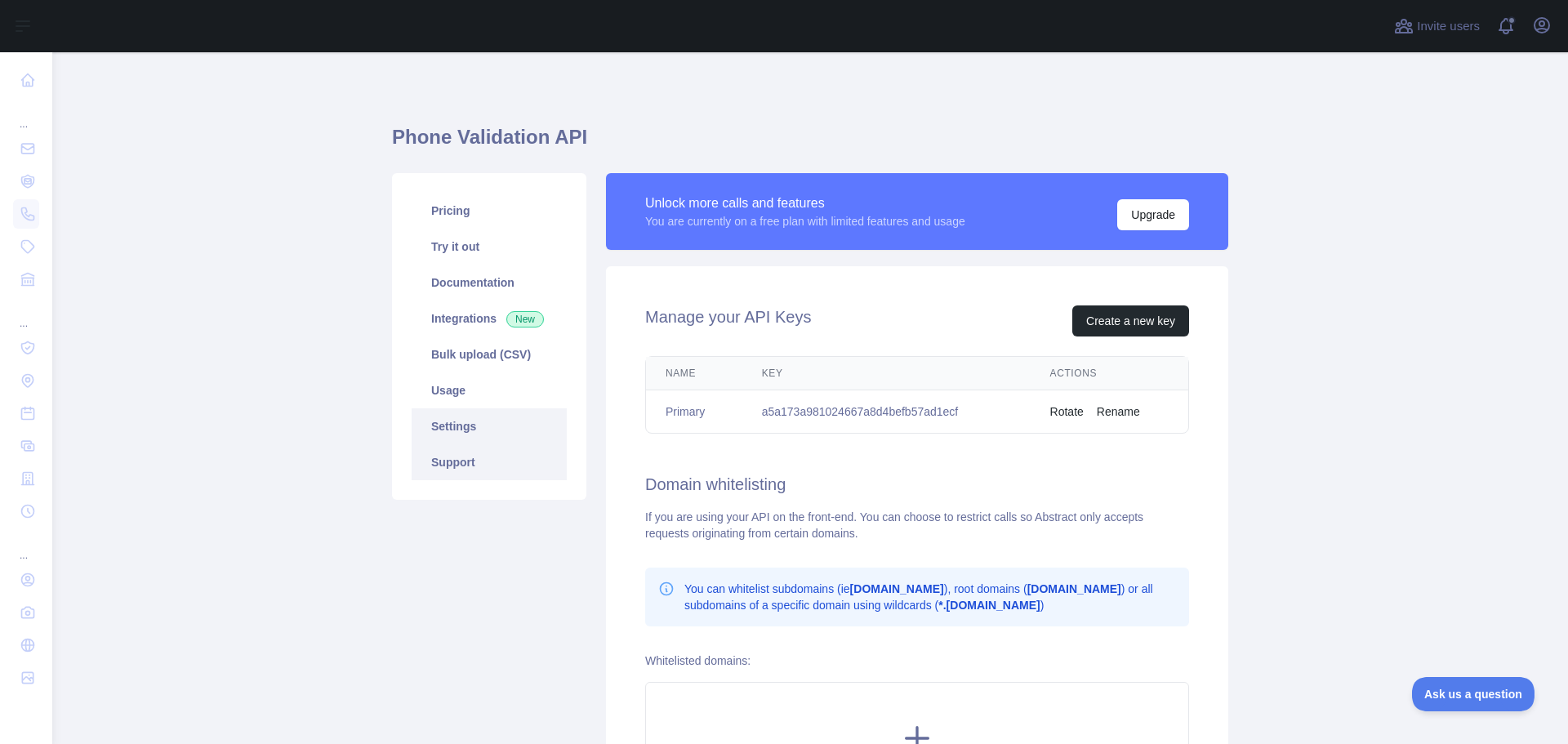
click at [476, 461] on link "Support" at bounding box center [488, 462] width 155 height 36
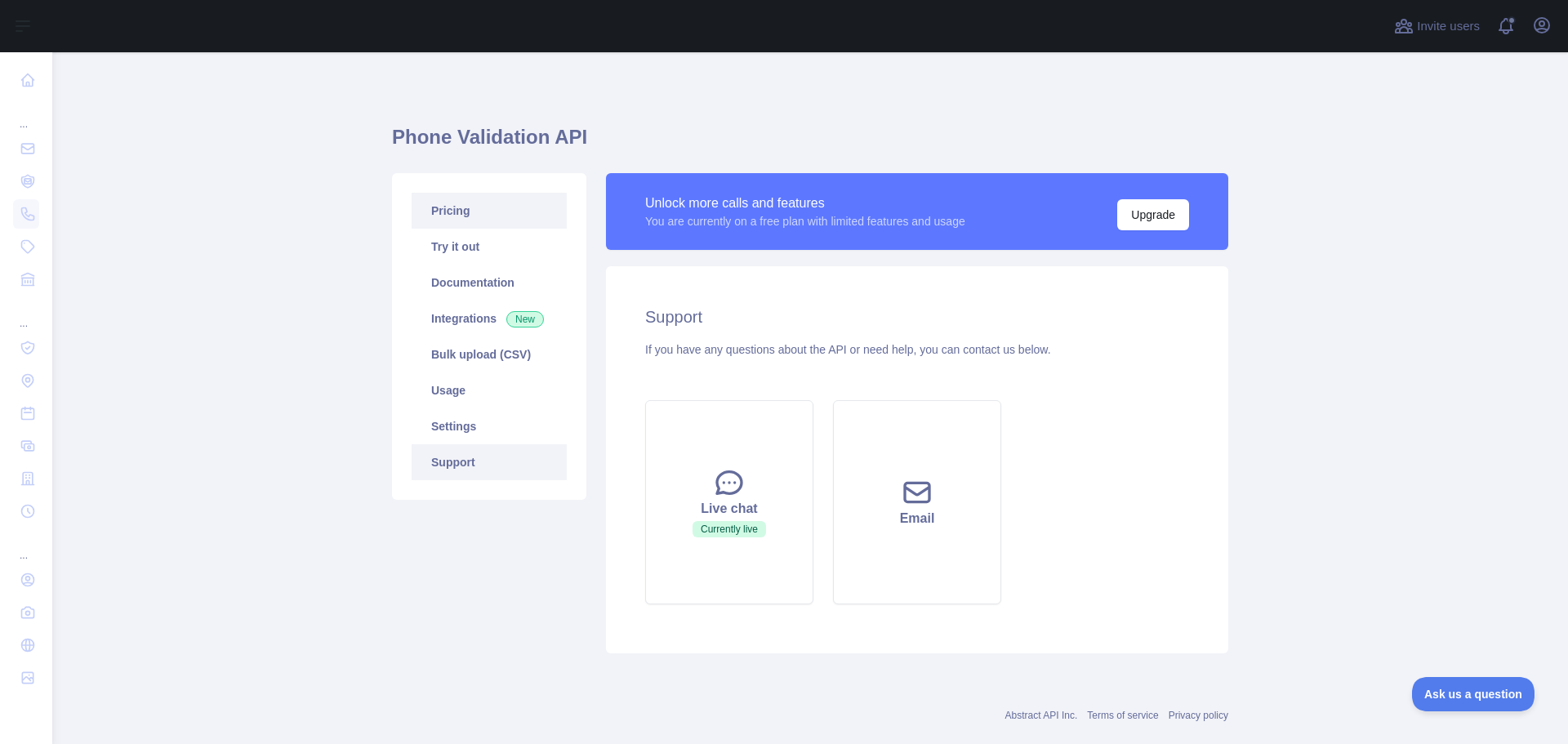
click at [470, 228] on link "Pricing" at bounding box center [488, 210] width 155 height 36
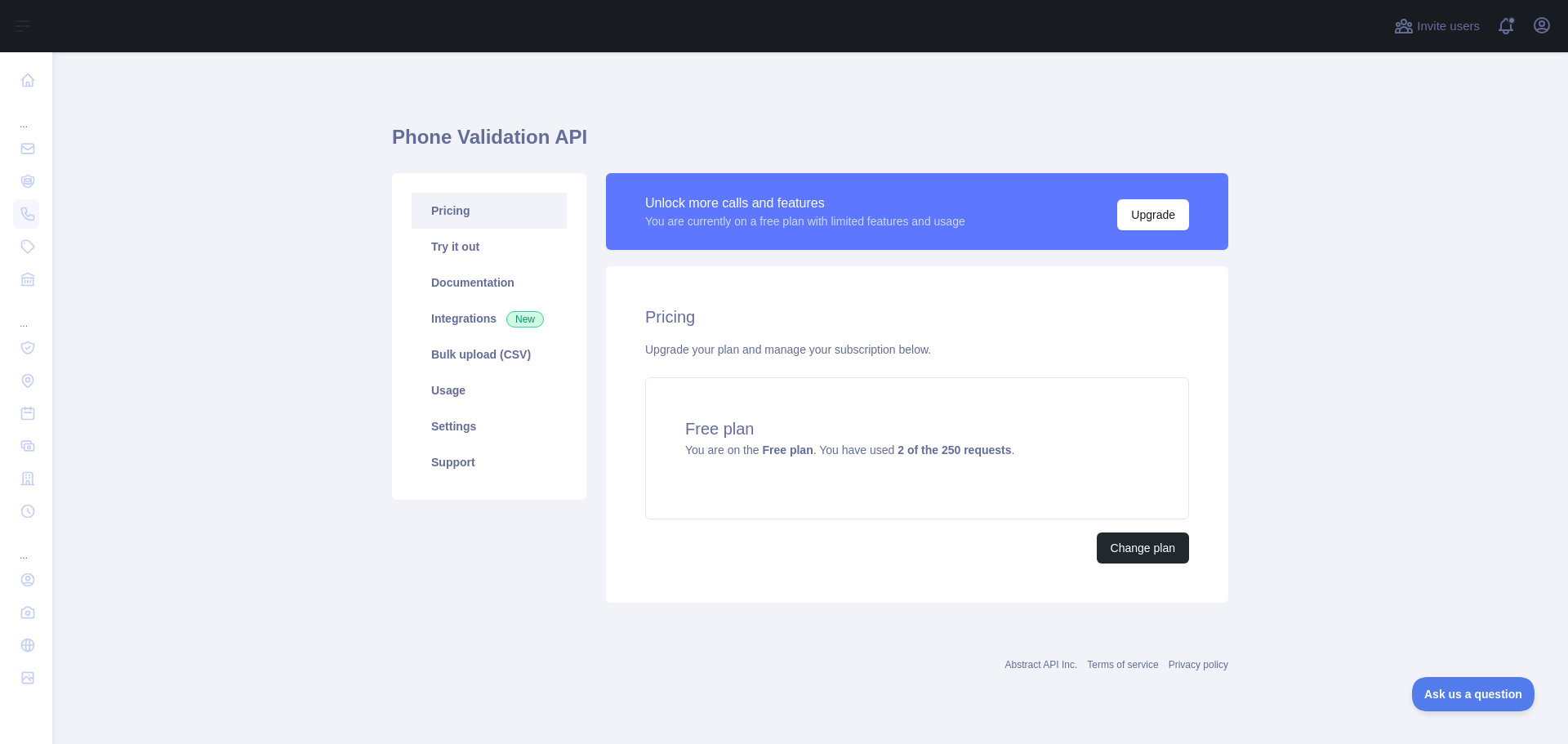
click at [1248, 468] on main "Phone Validation API Pricing Try it out Documentation Integrations New Bulk upl…" at bounding box center [810, 398] width 1516 height 692
click at [830, 411] on div "Free plan You are on the Free plan . You have used 2 of the 250 requests ." at bounding box center [917, 448] width 543 height 142
click at [793, 550] on div "Change plan" at bounding box center [917, 548] width 543 height 31
click at [1155, 224] on button "Upgrade" at bounding box center [1153, 215] width 72 height 31
drag, startPoint x: 1022, startPoint y: 455, endPoint x: 660, endPoint y: 424, distance: 363.3
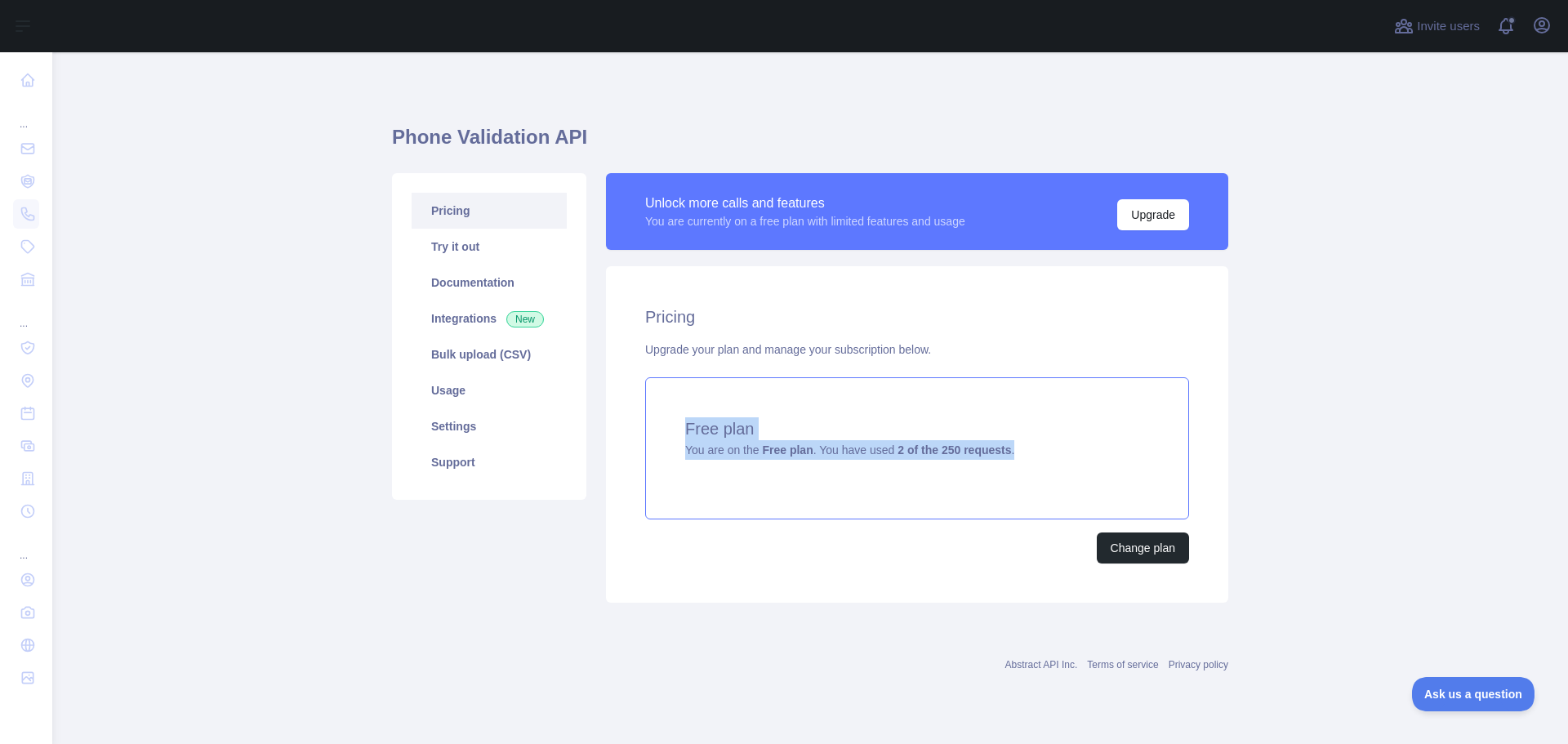
click at [660, 424] on div "Free plan You are on the Free plan . You have used 2 of the 250 requests ." at bounding box center [917, 448] width 543 height 142
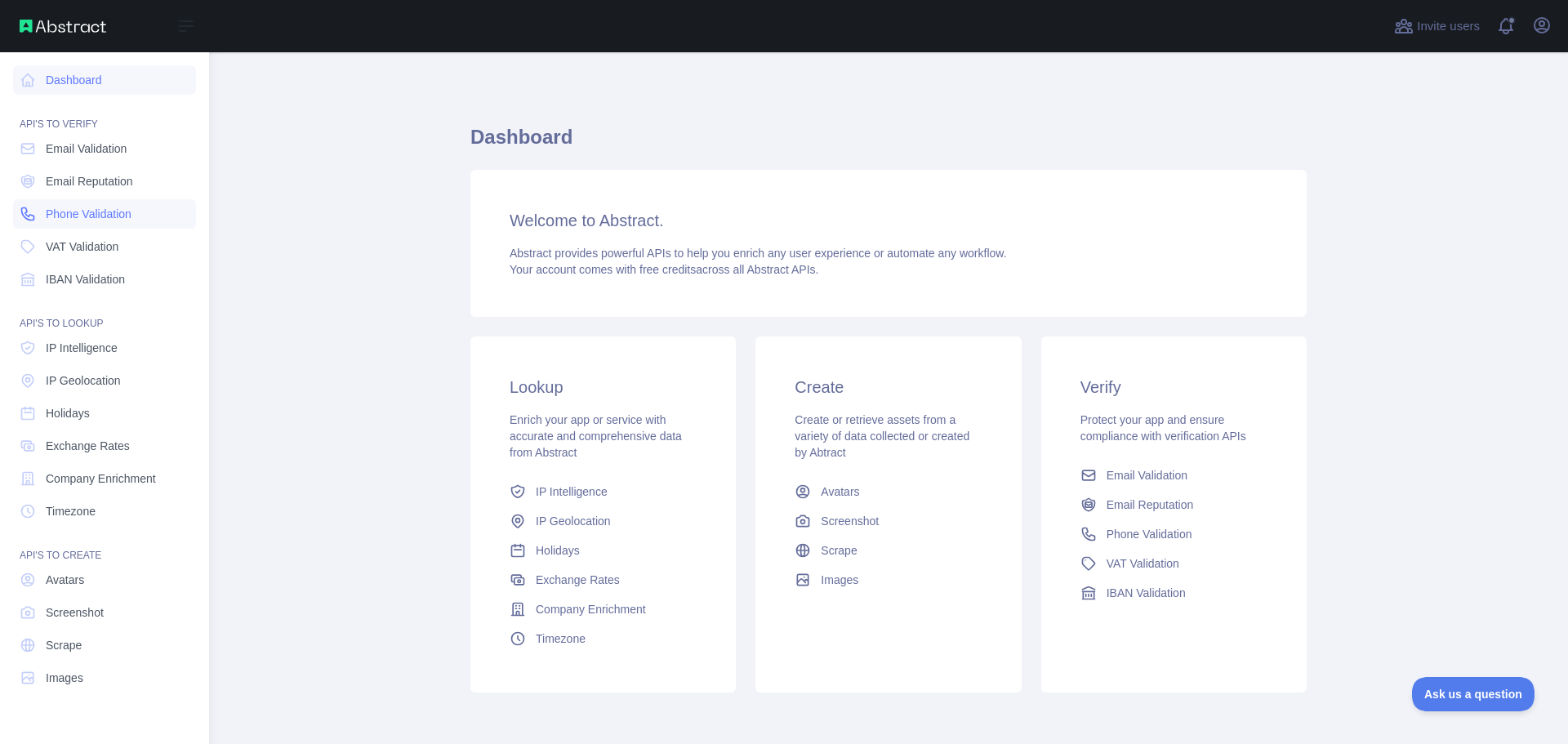
click at [98, 226] on link "Phone Validation" at bounding box center [104, 214] width 183 height 29
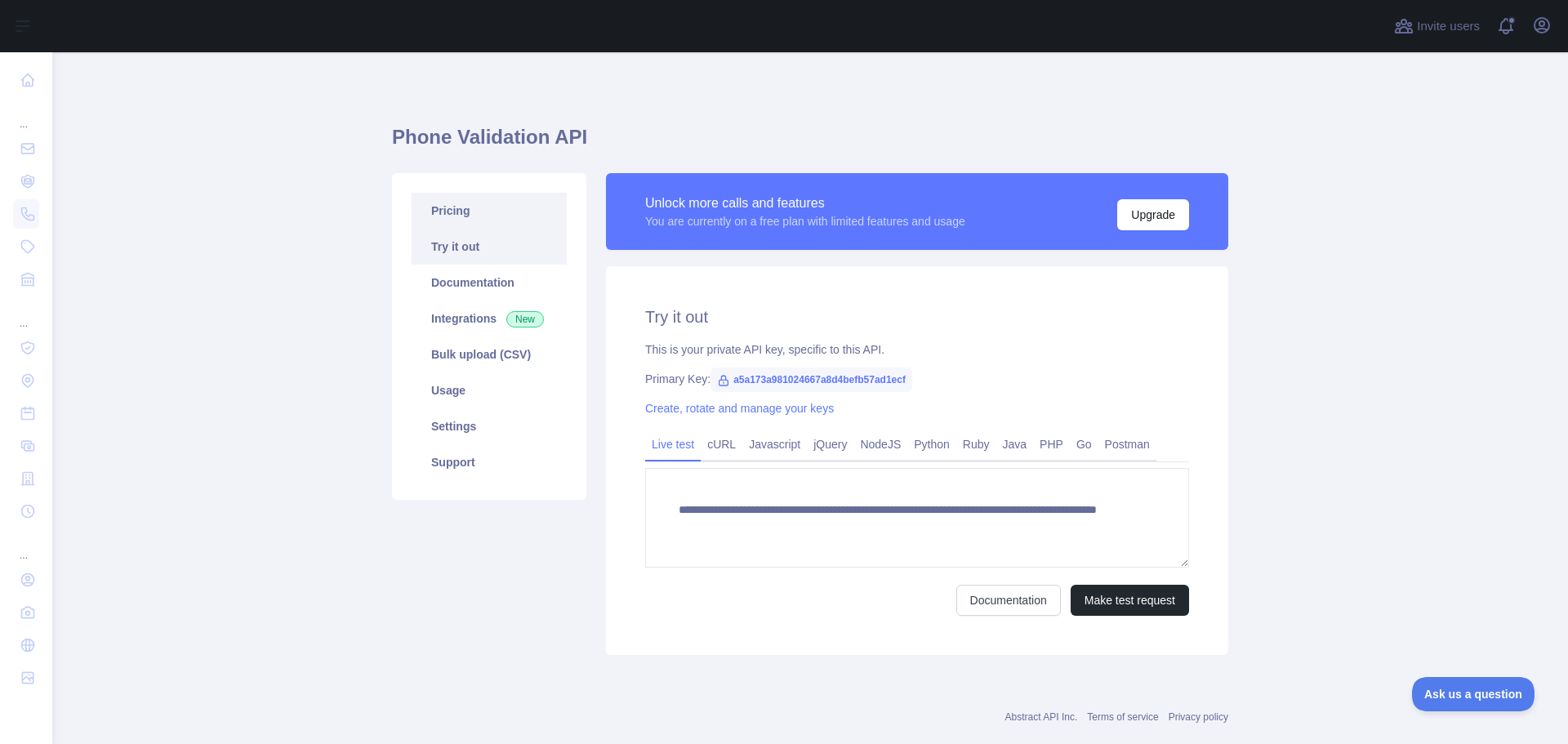
click at [443, 209] on link "Pricing" at bounding box center [488, 210] width 155 height 36
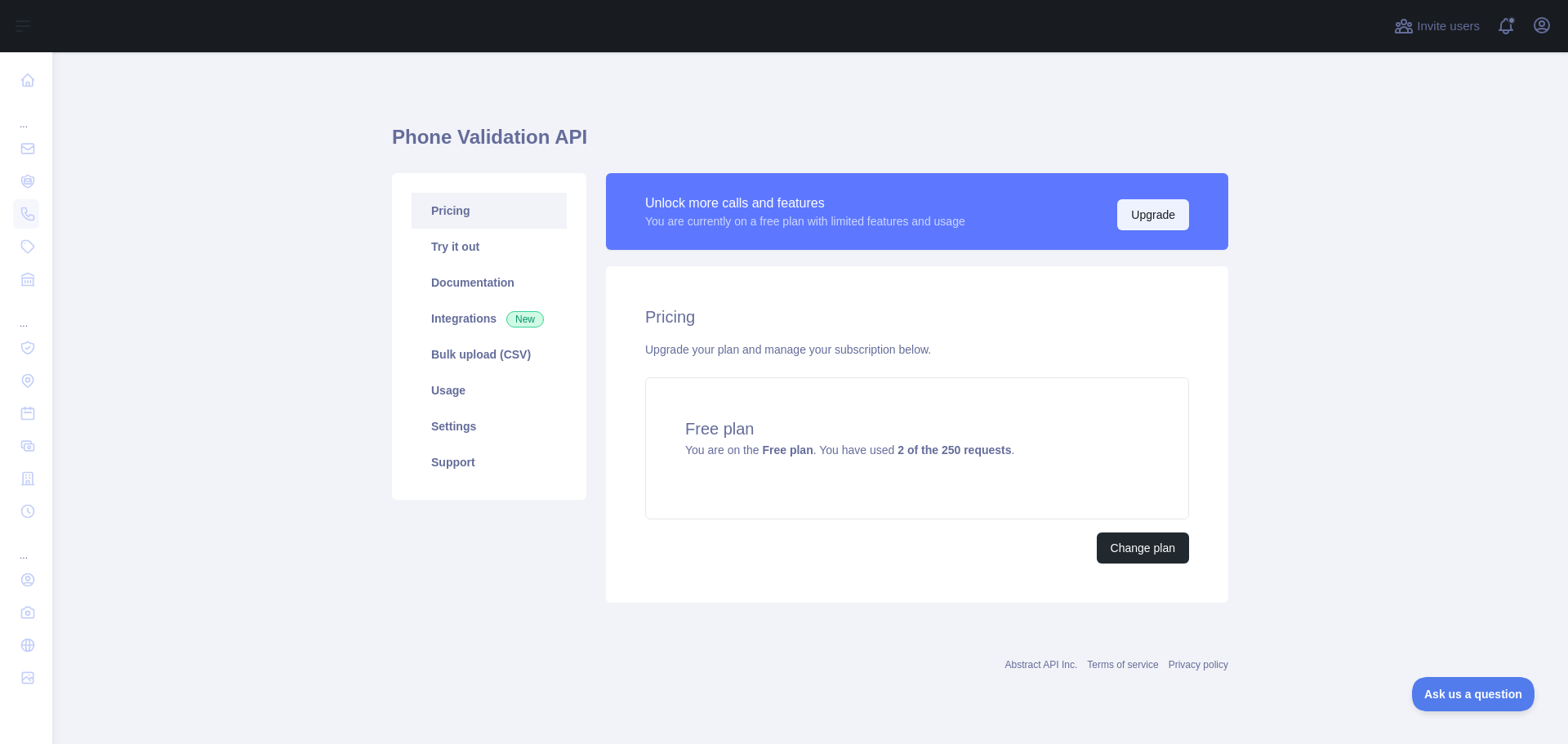
click at [1156, 221] on button "Upgrade" at bounding box center [1153, 215] width 72 height 31
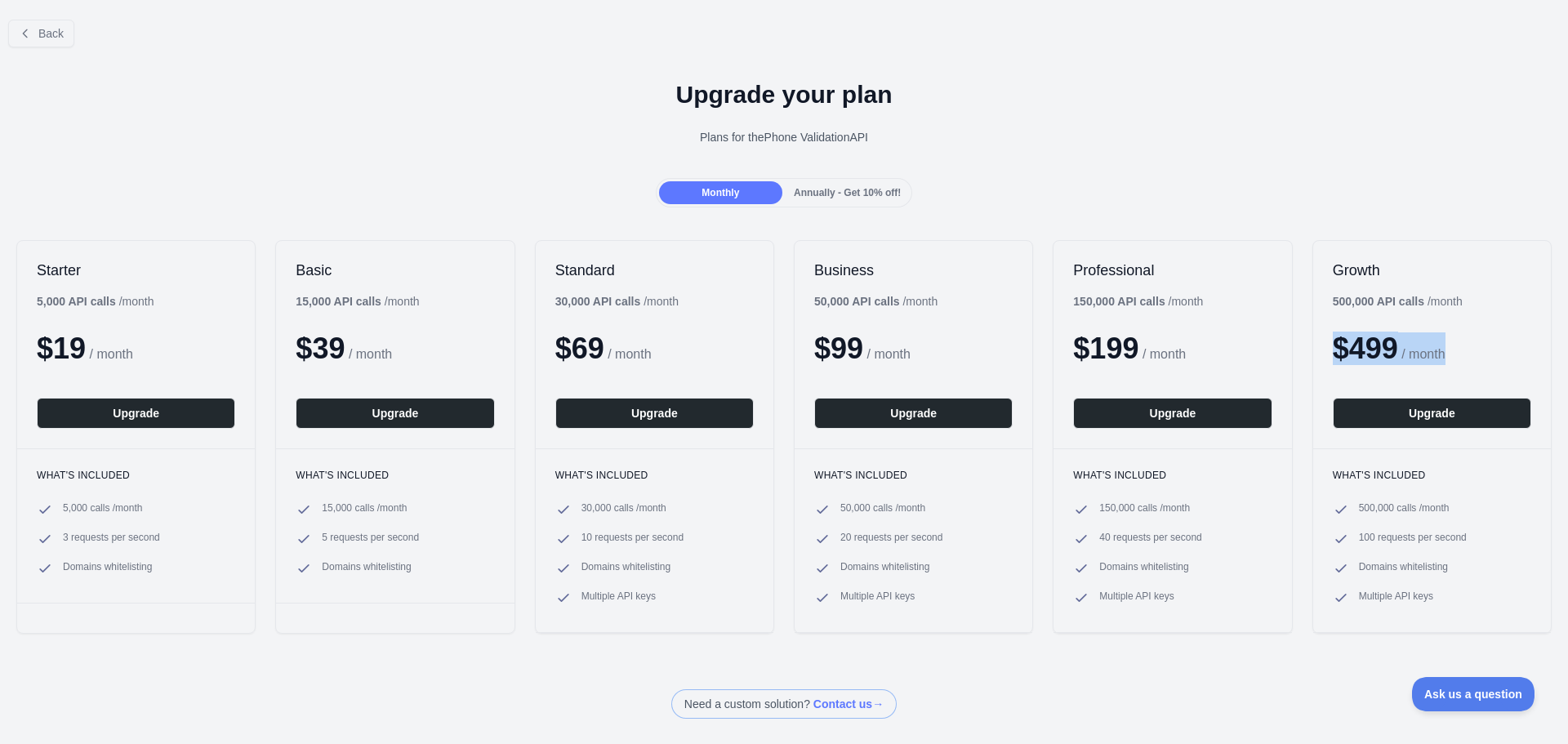
drag, startPoint x: 1496, startPoint y: 356, endPoint x: 1301, endPoint y: 355, distance: 195.0
click at [1301, 355] on div "Starter 5,000 API calls / month $ 19 / month Upgrade What's included 5,000 call…" at bounding box center [784, 437] width 1568 height 426
drag, startPoint x: 476, startPoint y: 356, endPoint x: 378, endPoint y: 283, distance: 122.2
click at [378, 283] on div "Basic 15,000 API calls / month $ 39 / month Upgrade" at bounding box center [395, 344] width 238 height 208
click at [342, 295] on b "15,000 API calls" at bounding box center [338, 301] width 85 height 13
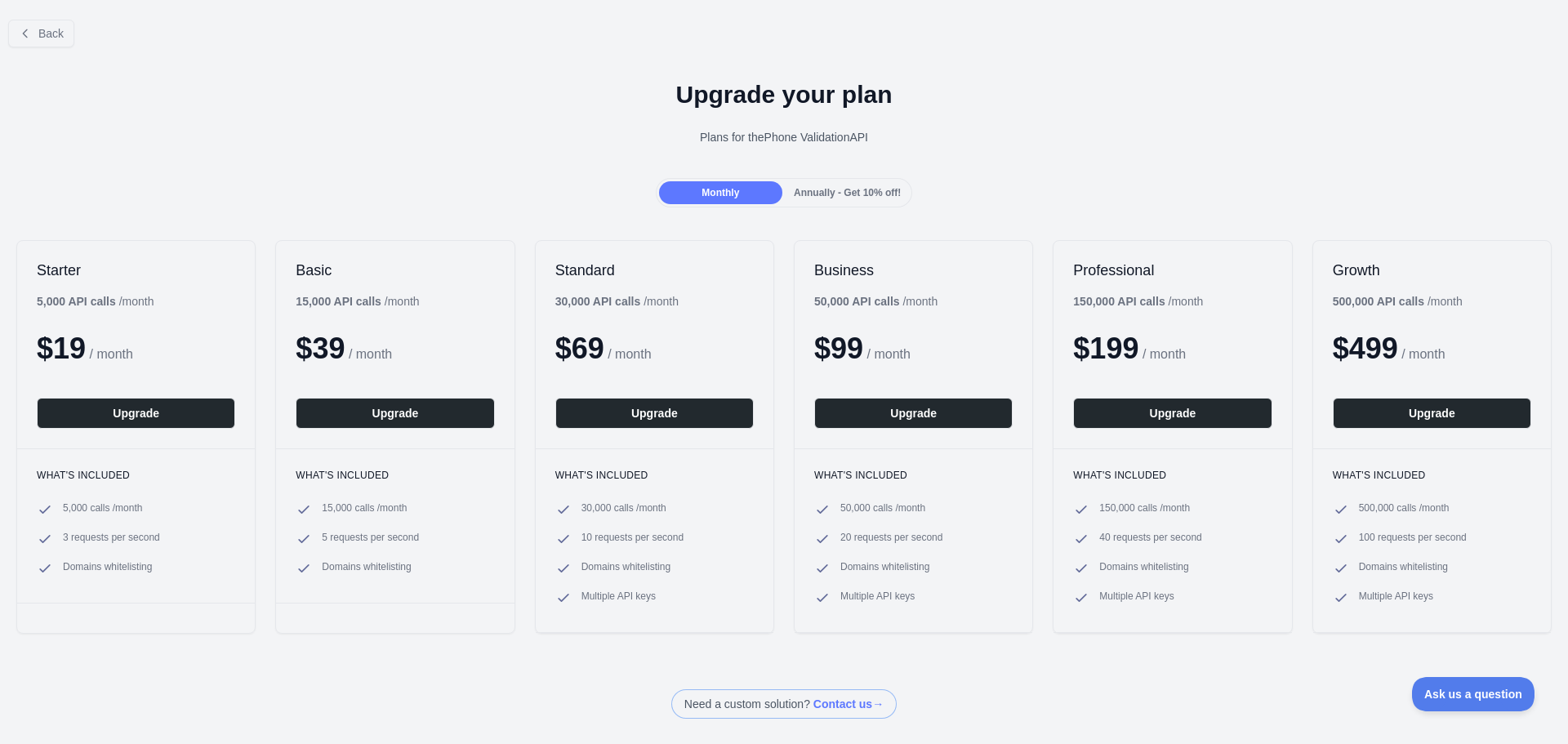
click at [342, 295] on b "15,000 API calls" at bounding box center [338, 301] width 85 height 13
click at [364, 329] on div "Basic 15,000 API calls / month $ 39 / month Upgrade" at bounding box center [395, 344] width 238 height 208
drag, startPoint x: 407, startPoint y: 395, endPoint x: 280, endPoint y: 248, distance: 194.3
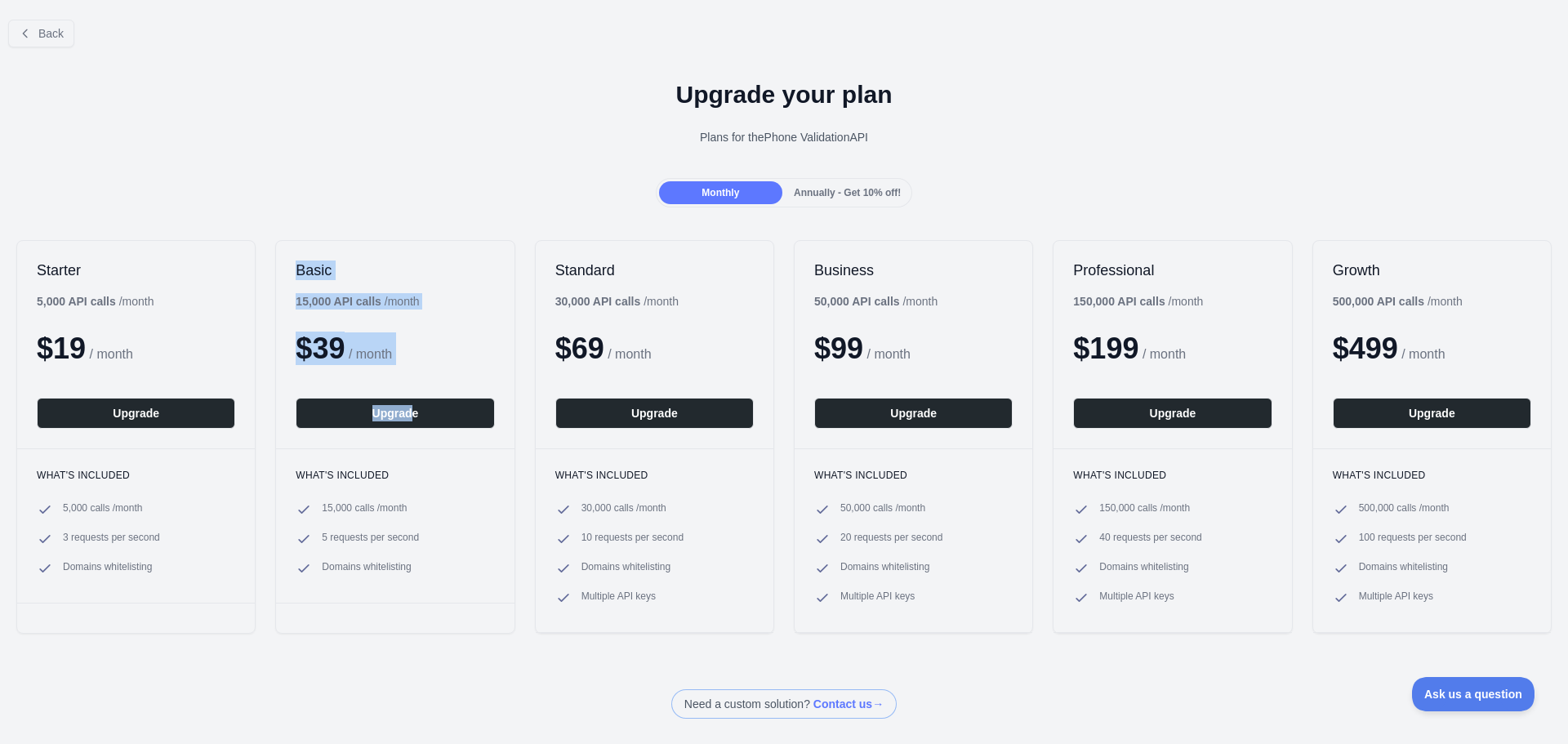
click at [280, 248] on div "Basic 15,000 API calls / month $ 39 / month Upgrade" at bounding box center [395, 344] width 238 height 208
click at [378, 348] on span "/ month" at bounding box center [370, 354] width 43 height 14
click at [435, 384] on div "Basic 15,000 API calls / month $ 39 / month Upgrade" at bounding box center [395, 344] width 238 height 208
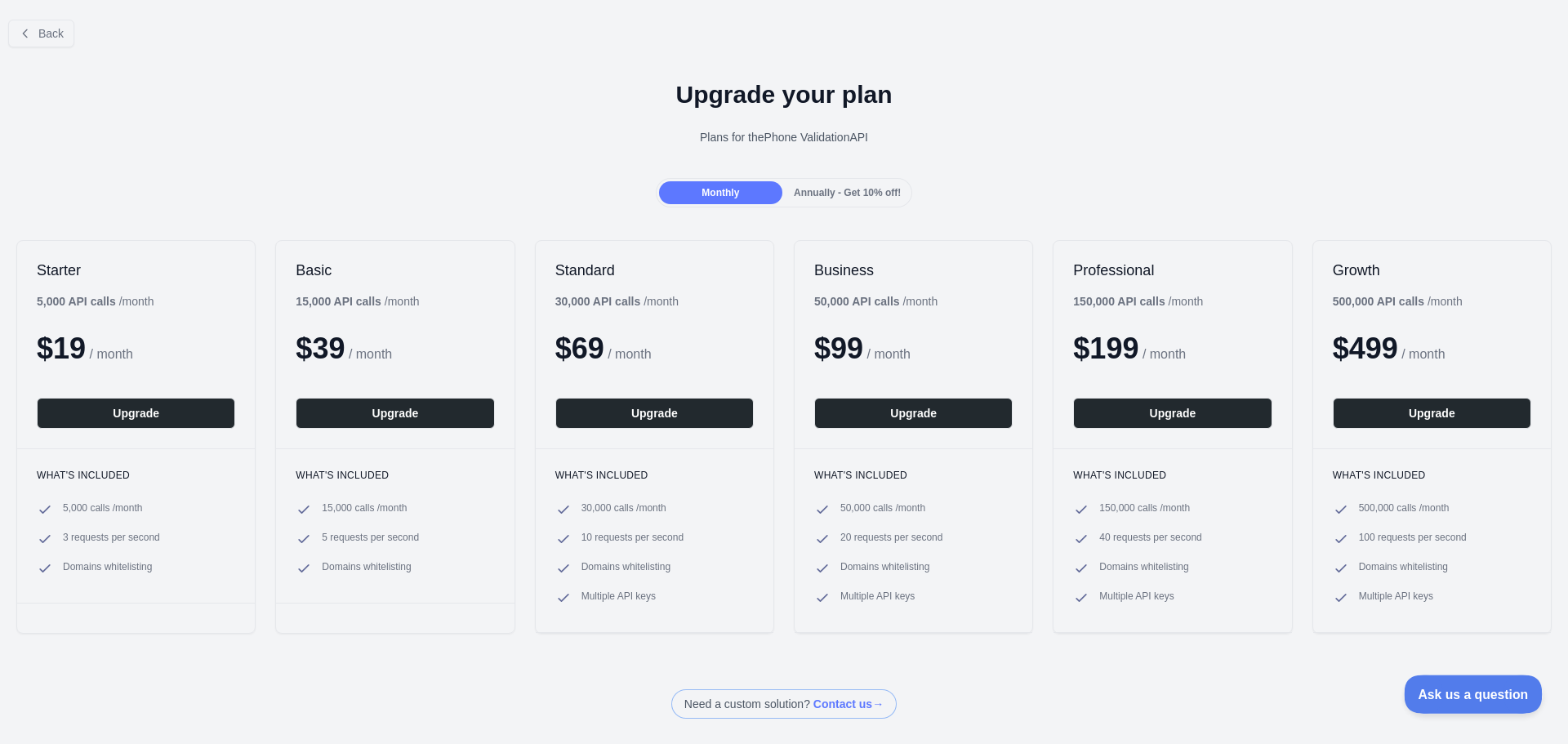
click at [1429, 700] on button "Ask us a question" at bounding box center [1464, 692] width 122 height 34
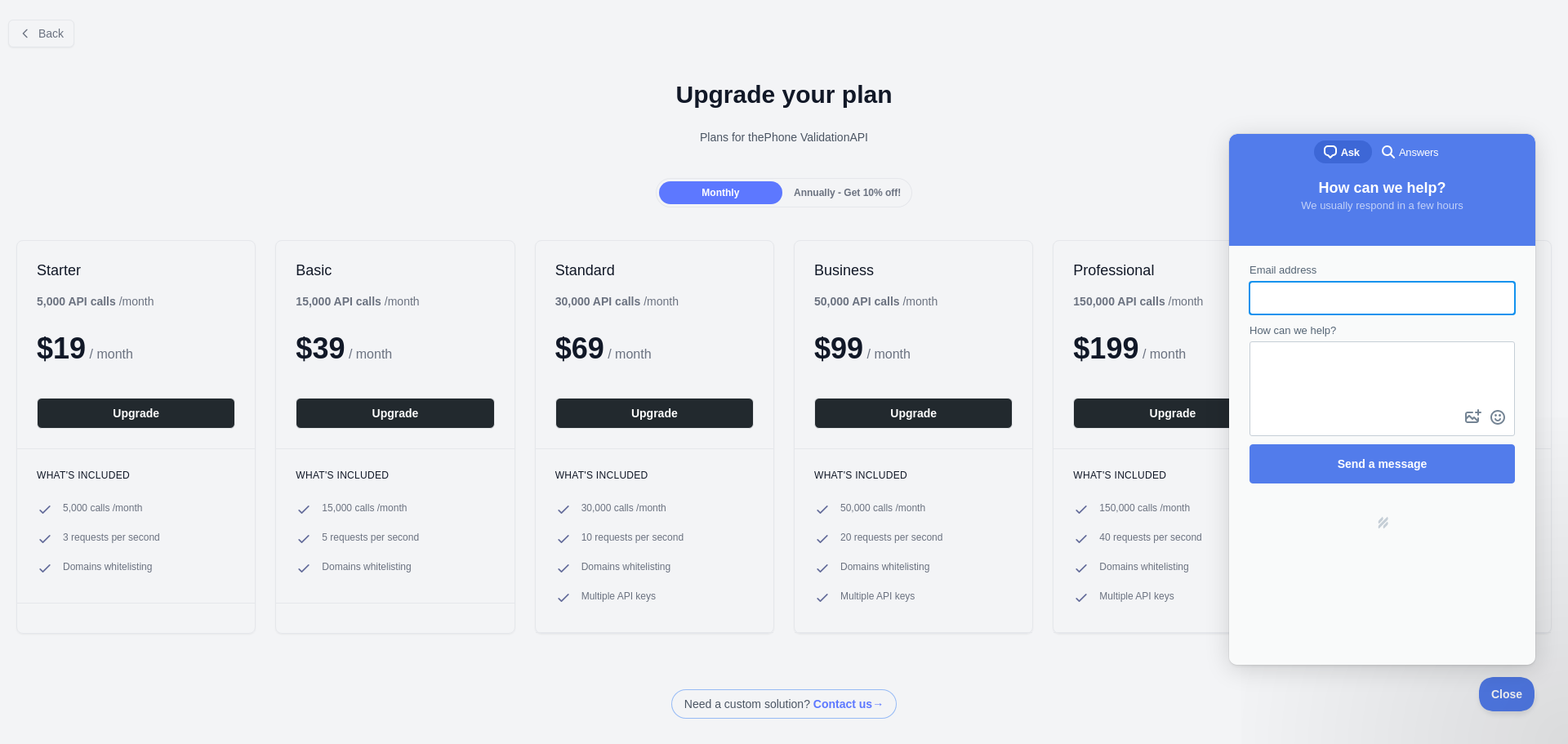
click at [1134, 707] on div "Need a custom solution? Contact us →" at bounding box center [784, 705] width 1568 height 29
click at [1258, 124] on div "Upgrade your plan Plans for the Phone Validation API" at bounding box center [784, 119] width 1568 height 118
click at [1495, 671] on div "Back Upgrade your plan Plans for the Phone Validation API Monthly Annually - Ge…" at bounding box center [784, 363] width 1568 height 713
click at [1496, 691] on span "Close" at bounding box center [1502, 692] width 55 height 11
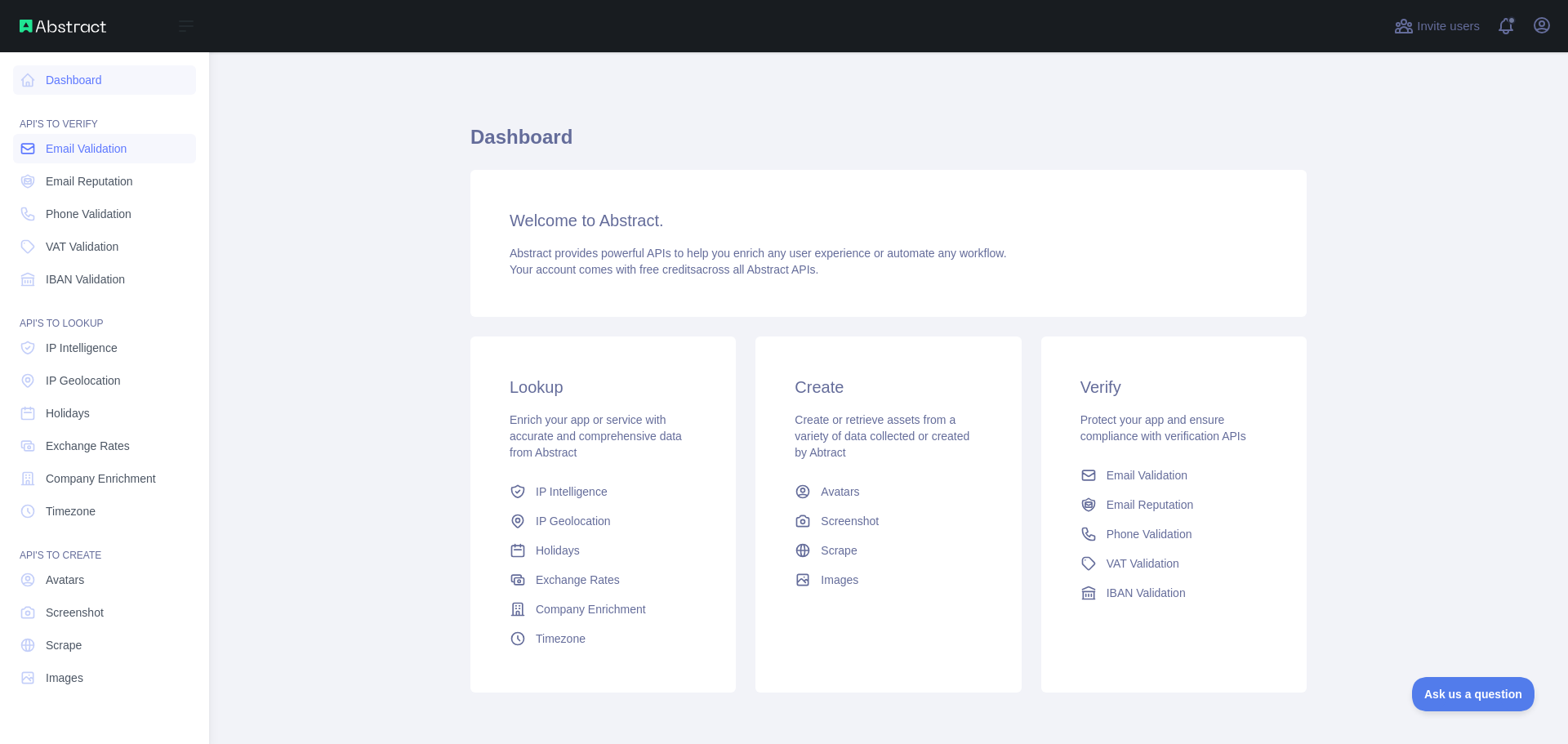
click at [92, 152] on span "Email Validation" at bounding box center [86, 149] width 81 height 17
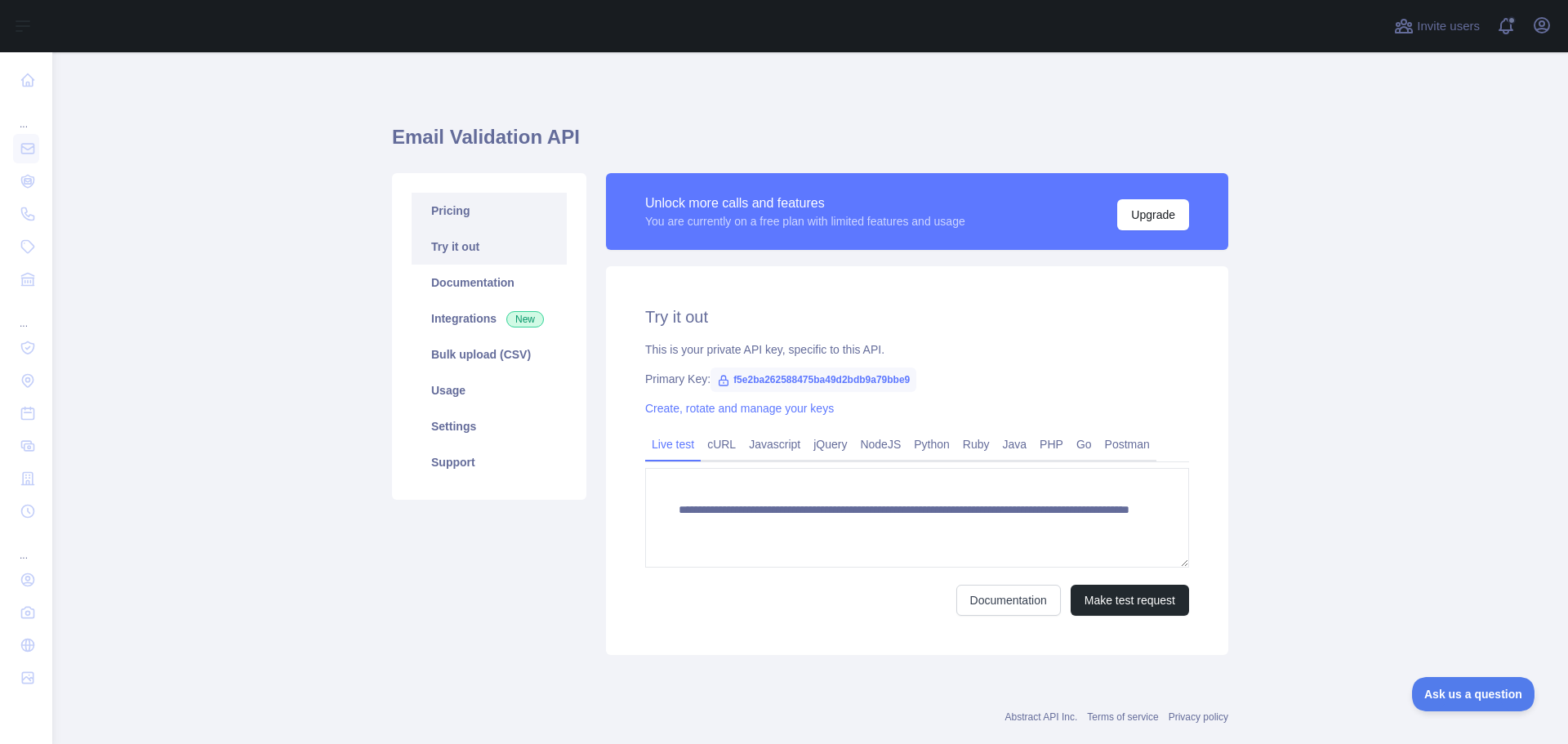
click at [488, 210] on link "Pricing" at bounding box center [488, 210] width 155 height 36
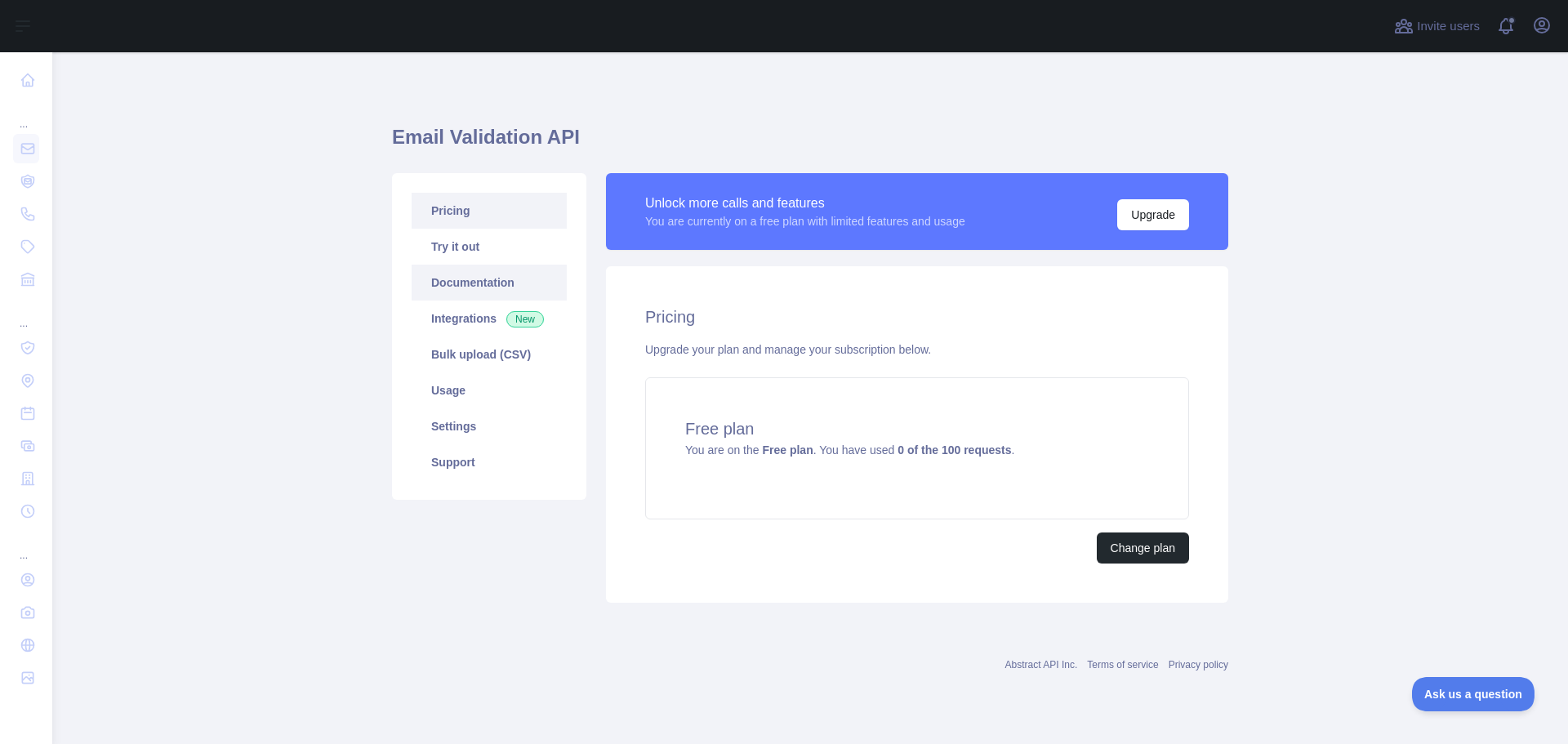
click at [528, 291] on link "Documentation" at bounding box center [488, 282] width 155 height 36
click at [1170, 217] on button "Upgrade" at bounding box center [1153, 215] width 72 height 31
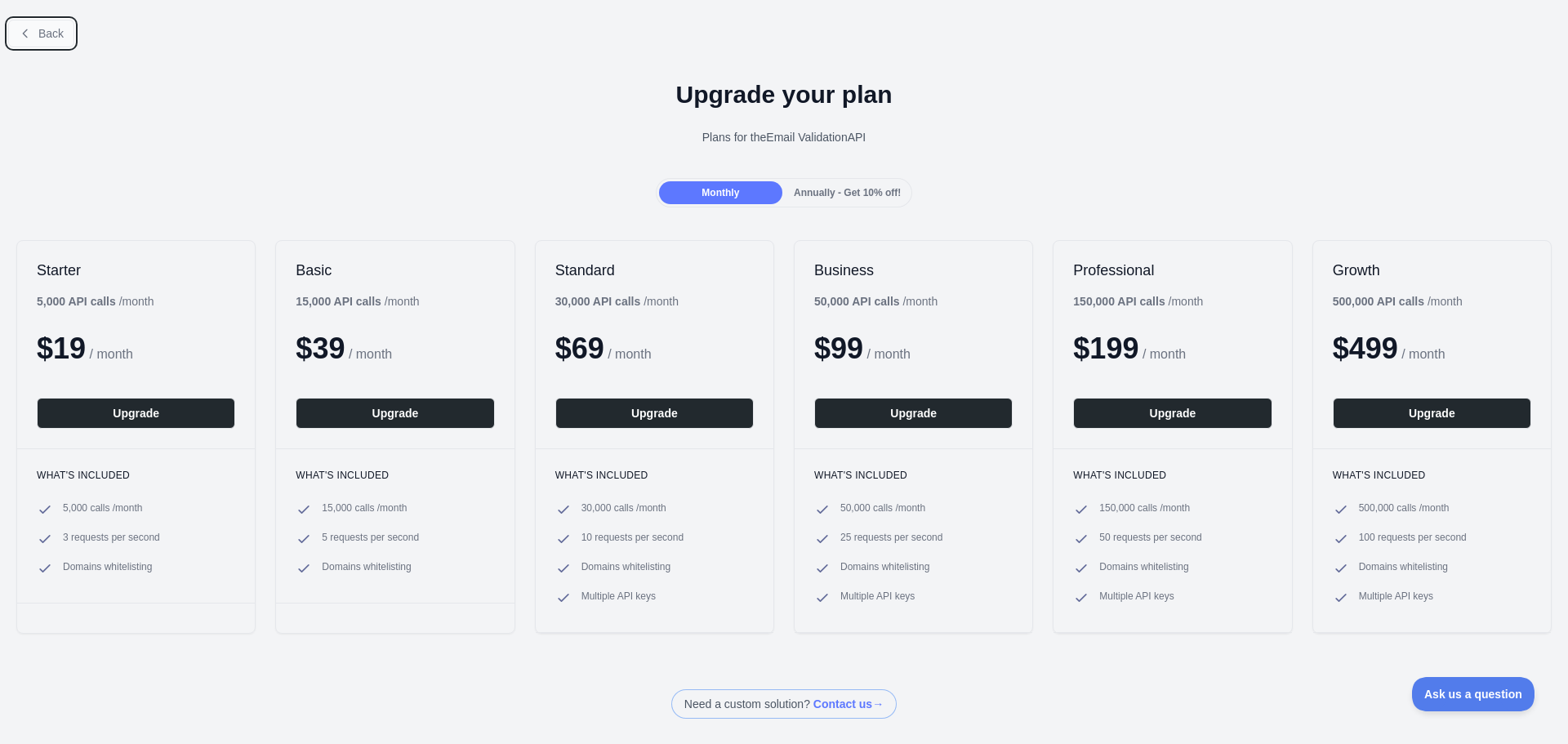
click at [22, 30] on icon at bounding box center [25, 33] width 13 height 13
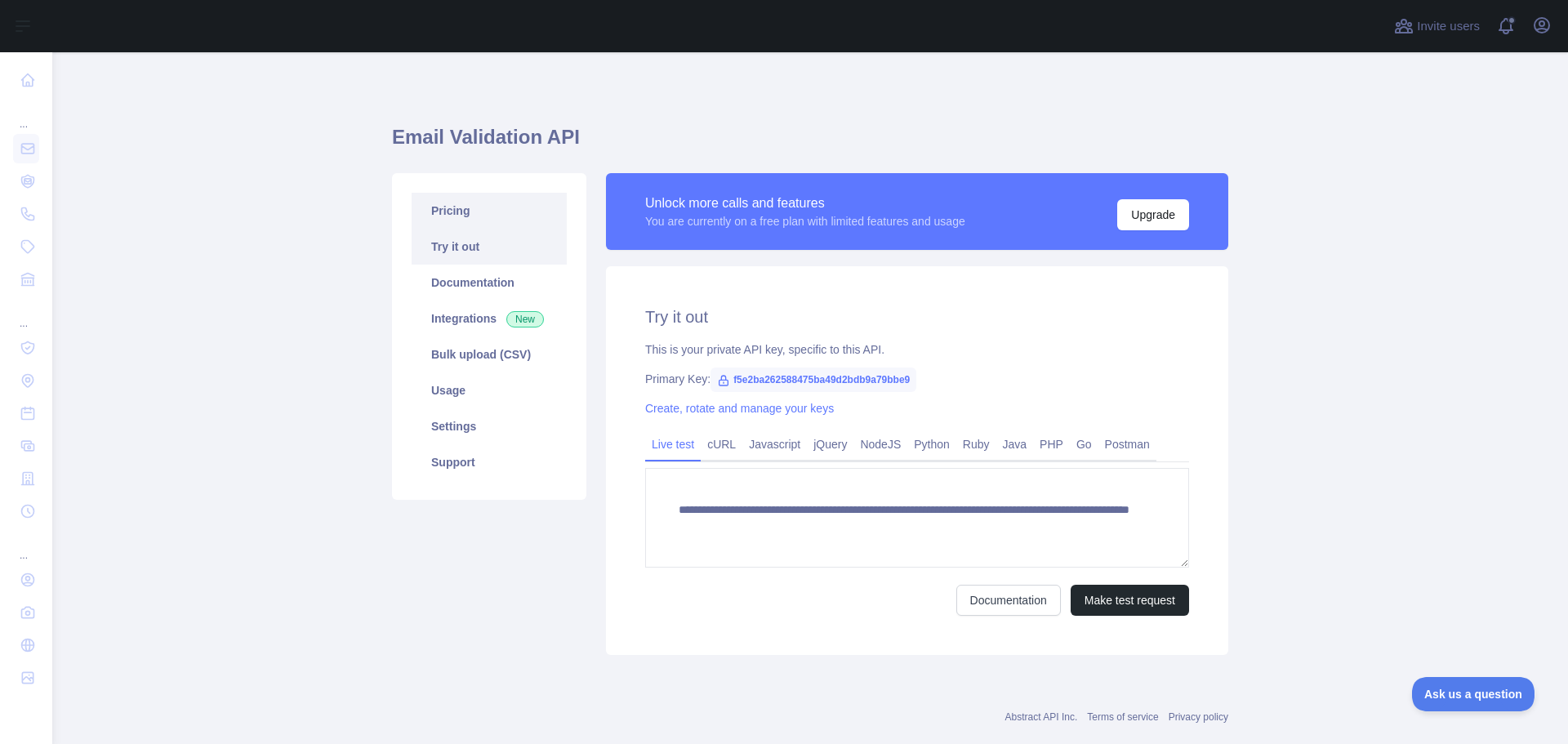
click at [439, 208] on link "Pricing" at bounding box center [488, 210] width 155 height 36
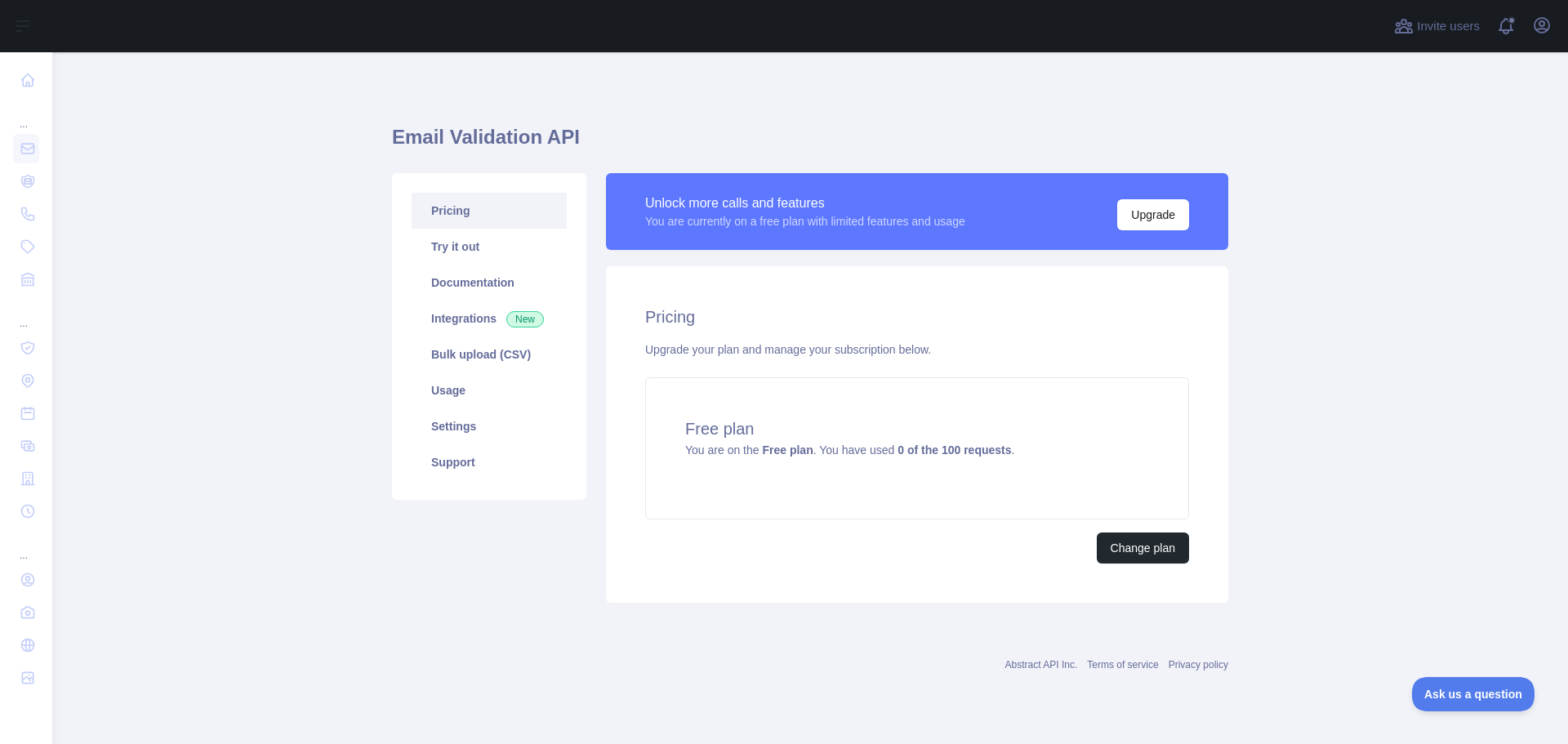
click at [333, 206] on main "Email Validation API Pricing Try it out Documentation Integrations New Bulk upl…" at bounding box center [810, 398] width 1516 height 692
click at [485, 289] on link "Documentation" at bounding box center [488, 282] width 155 height 36
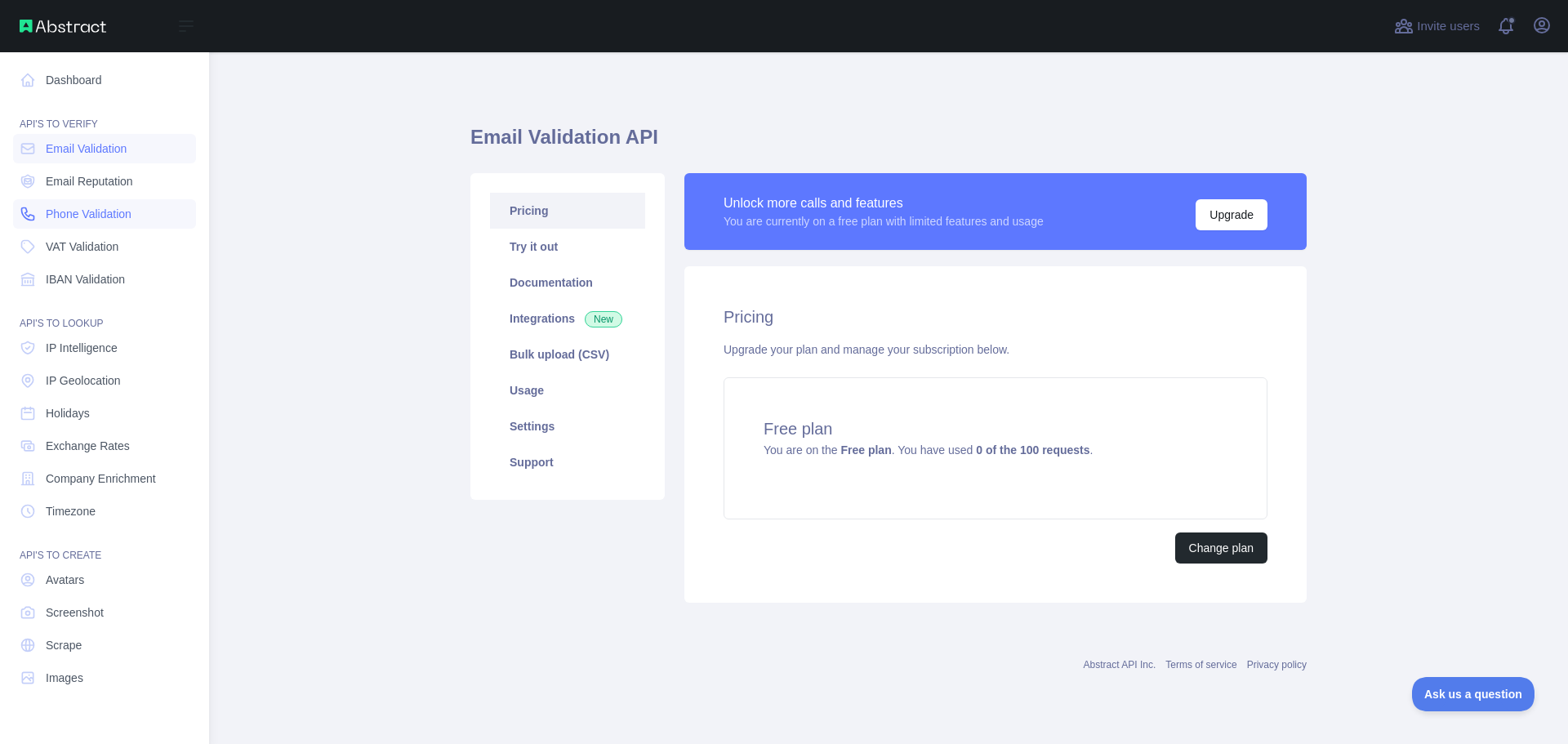
click at [85, 216] on span "Phone Validation" at bounding box center [88, 214] width 85 height 17
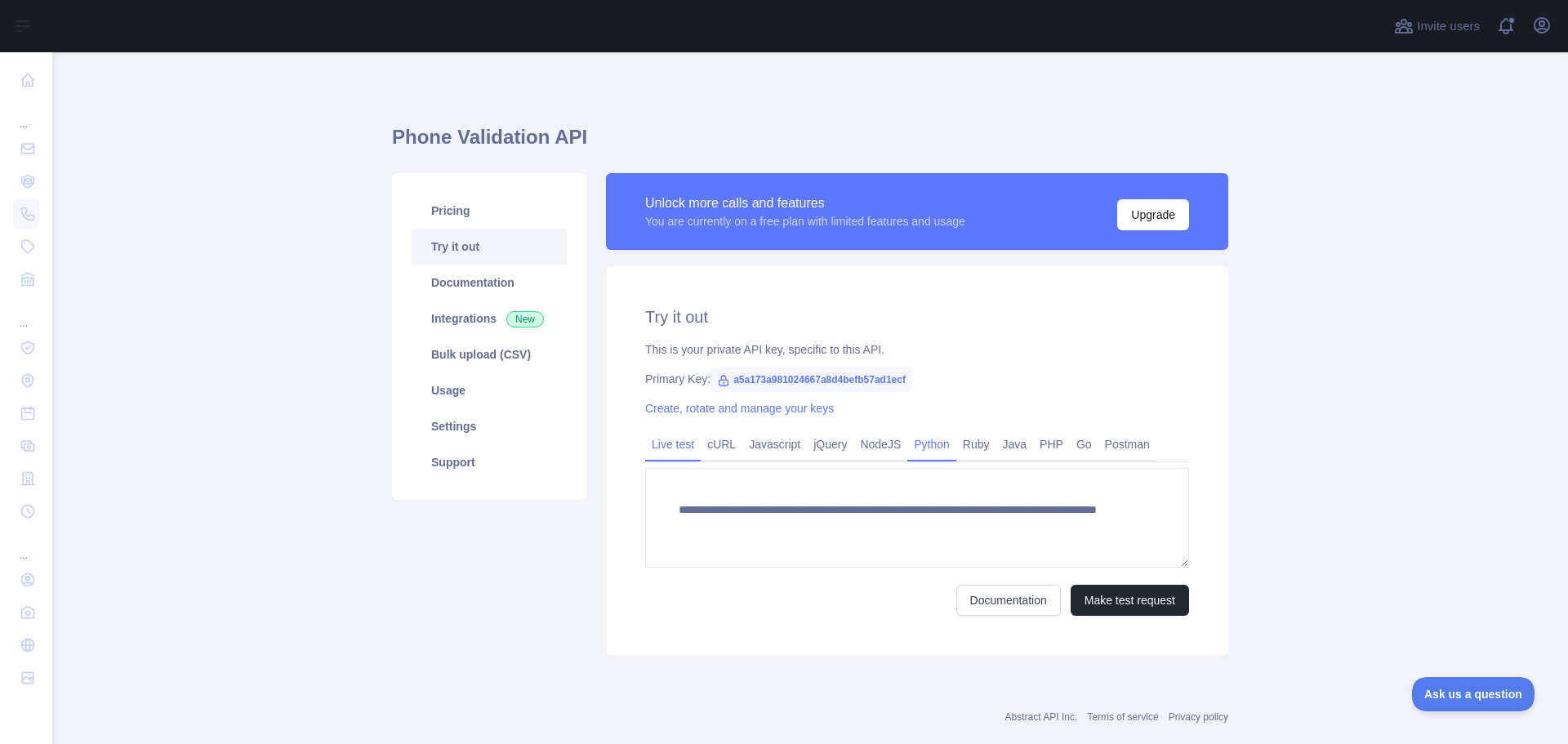
click at [908, 434] on link "Python" at bounding box center [931, 445] width 49 height 26
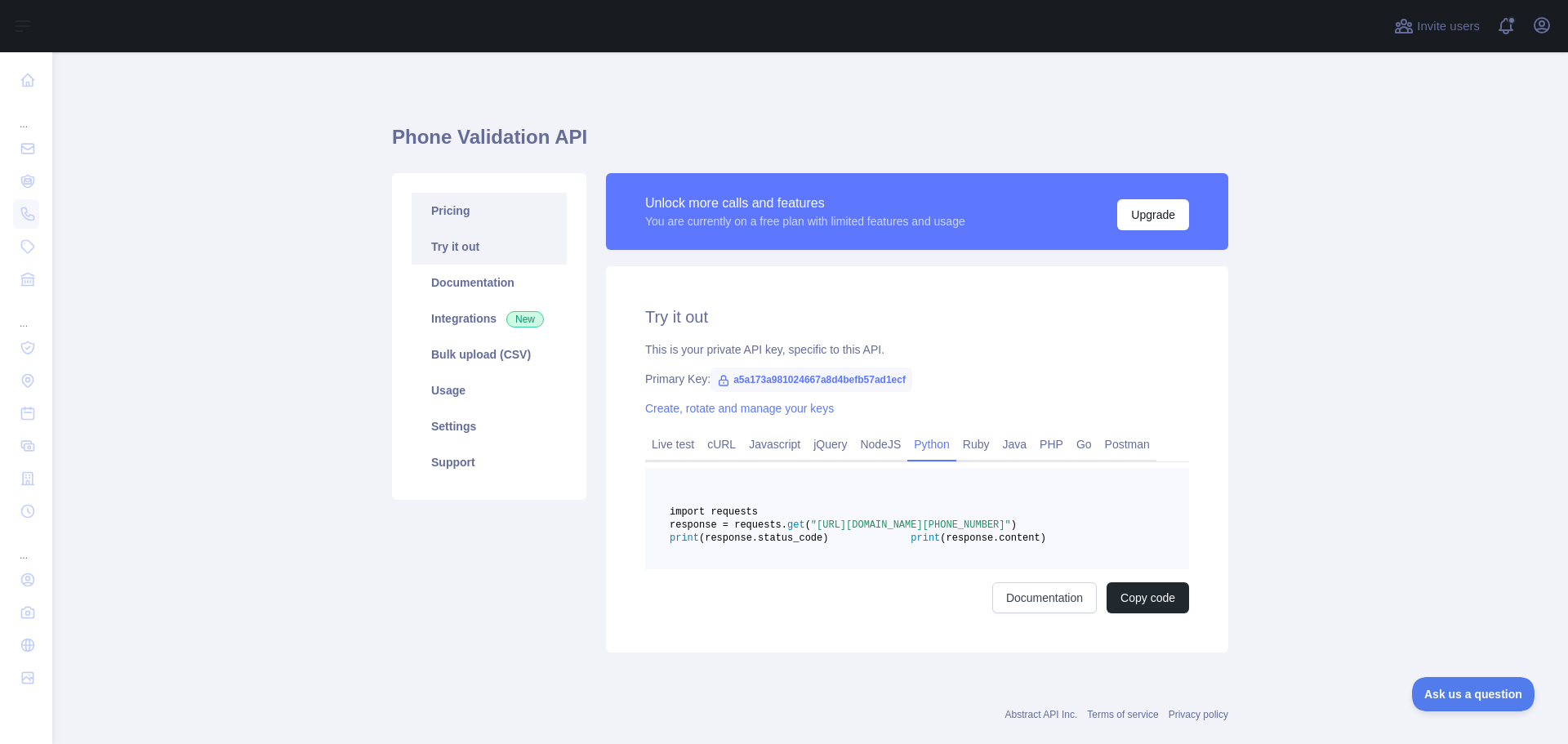
click at [508, 200] on link "Pricing" at bounding box center [488, 210] width 155 height 36
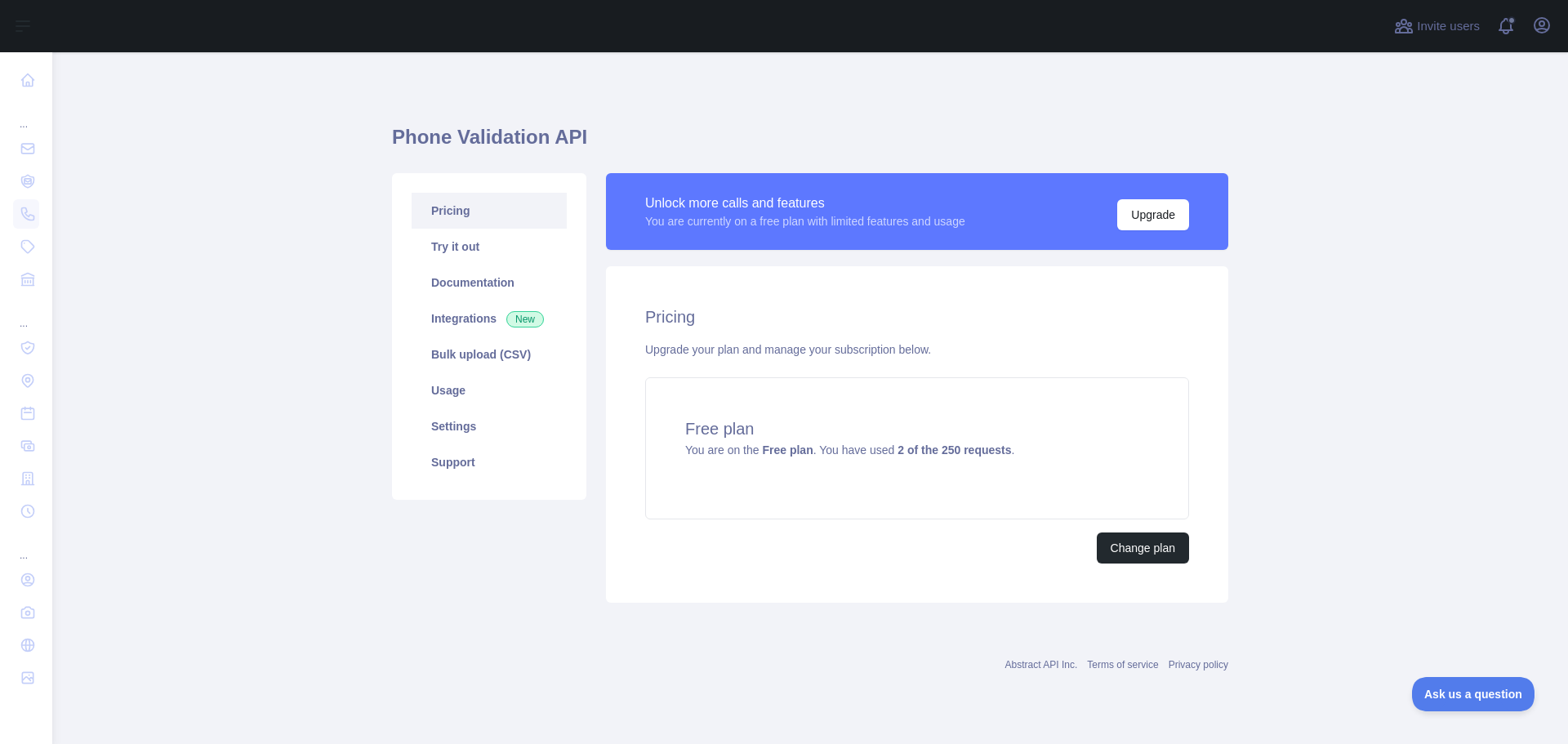
click at [1494, 523] on main "Phone Validation API Pricing Try it out Documentation Integrations New Bulk upl…" at bounding box center [810, 398] width 1516 height 692
click at [1412, 293] on main "Phone Validation API Pricing Try it out Documentation Integrations New Bulk upl…" at bounding box center [810, 398] width 1516 height 692
